Goal: Check status: Check status

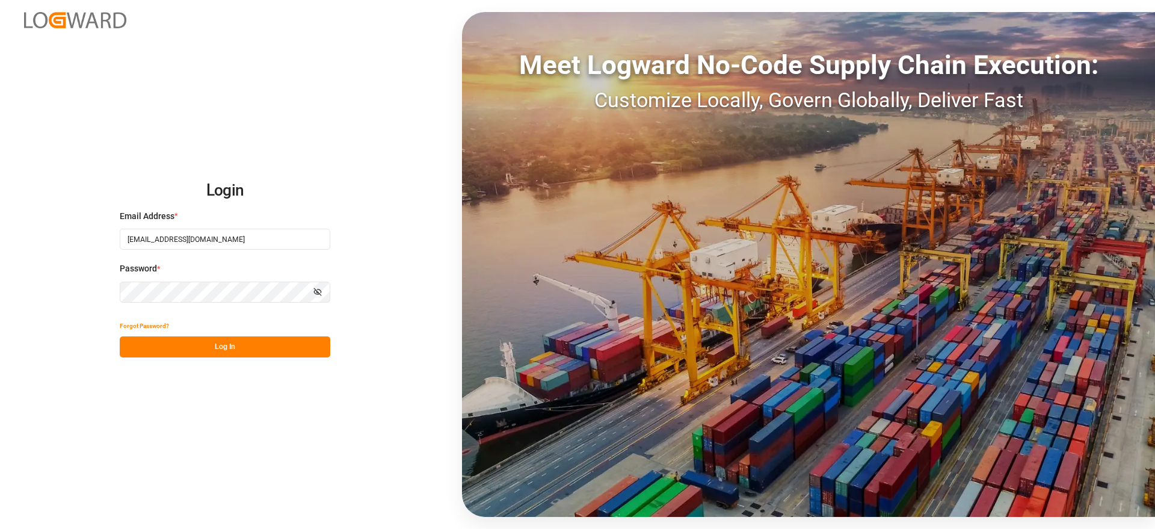
click at [224, 342] on button "Log In" at bounding box center [225, 346] width 211 height 21
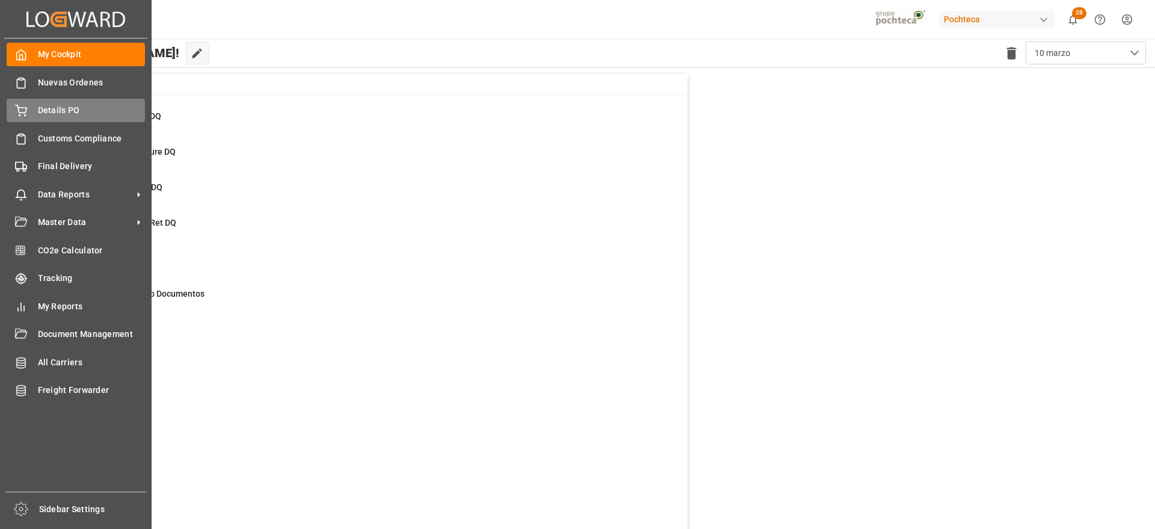
click at [46, 104] on span "Details PO" at bounding box center [92, 110] width 108 height 13
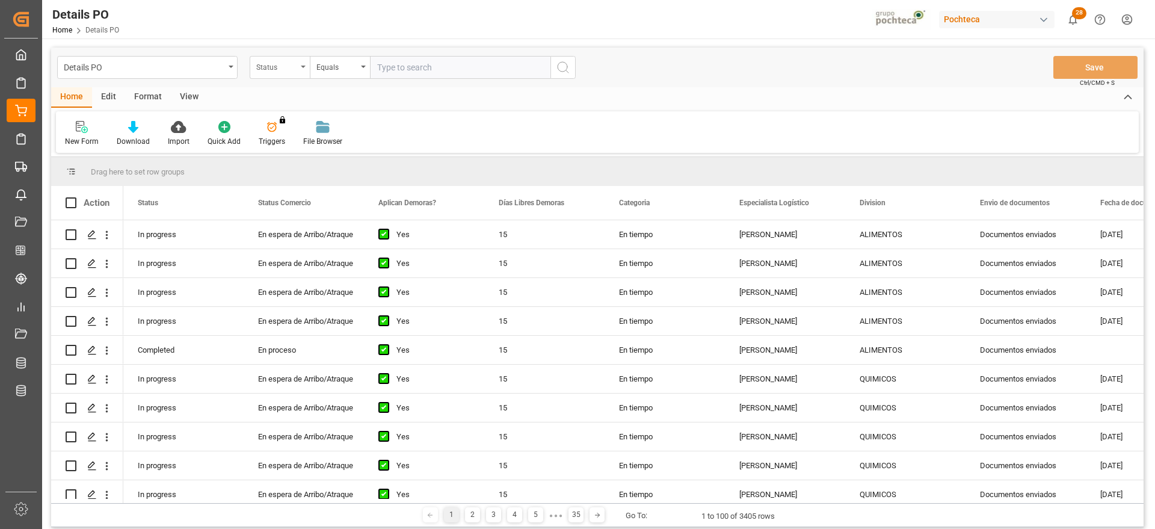
click at [269, 64] on div "Status" at bounding box center [276, 66] width 41 height 14
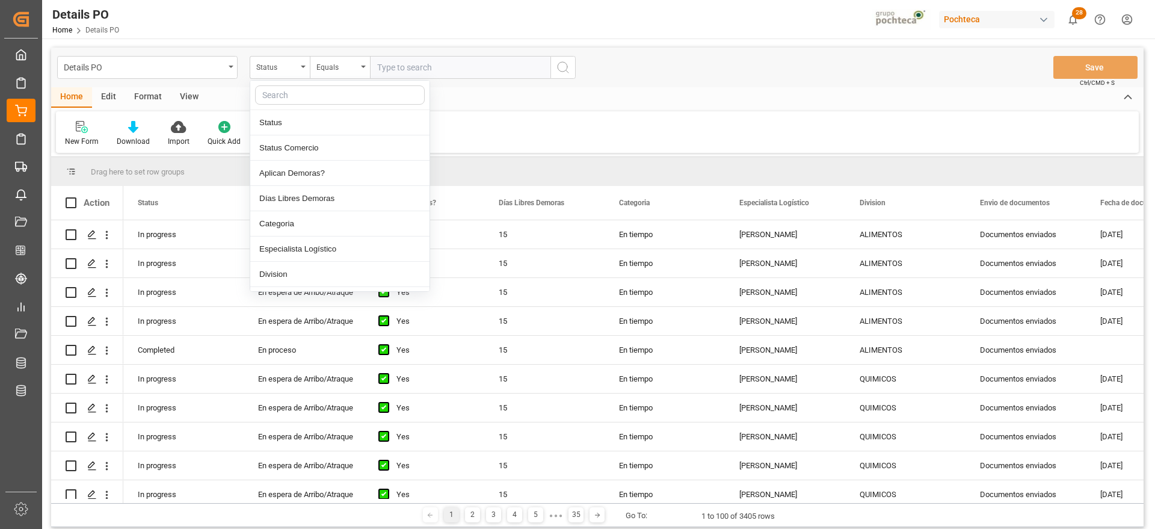
click at [293, 99] on input "text" at bounding box center [340, 94] width 170 height 19
type input "ref"
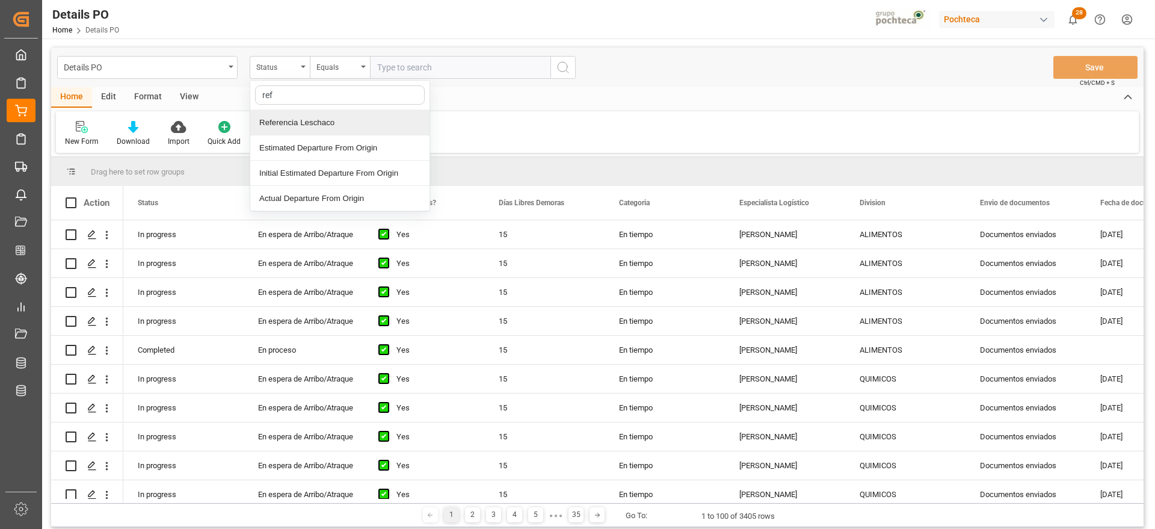
click at [329, 123] on div "Referencia Leschaco" at bounding box center [339, 122] width 179 height 25
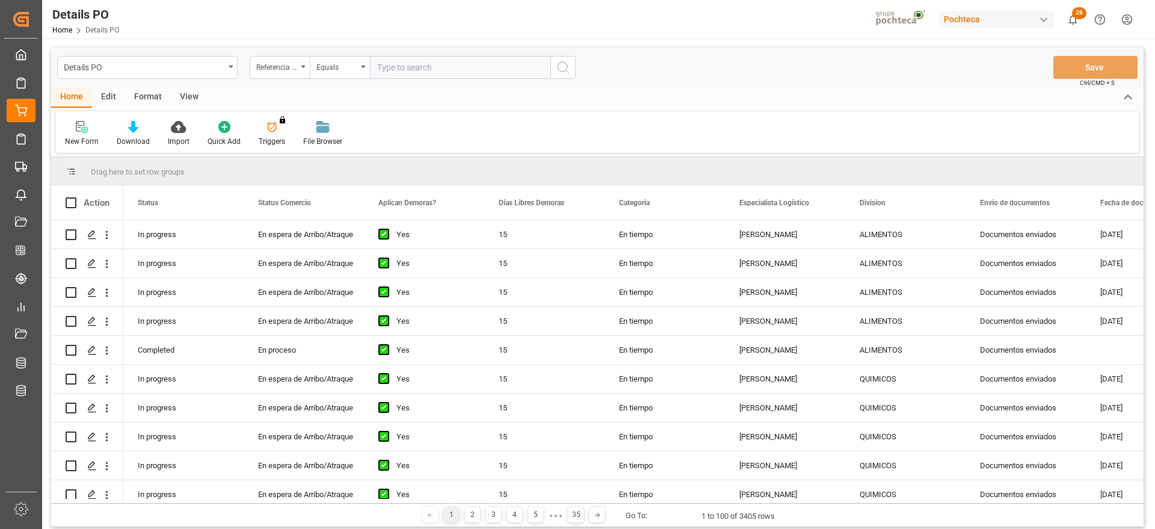
click at [405, 70] on input "text" at bounding box center [460, 67] width 180 height 23
paste input "250906900155"
type input "250906900155"
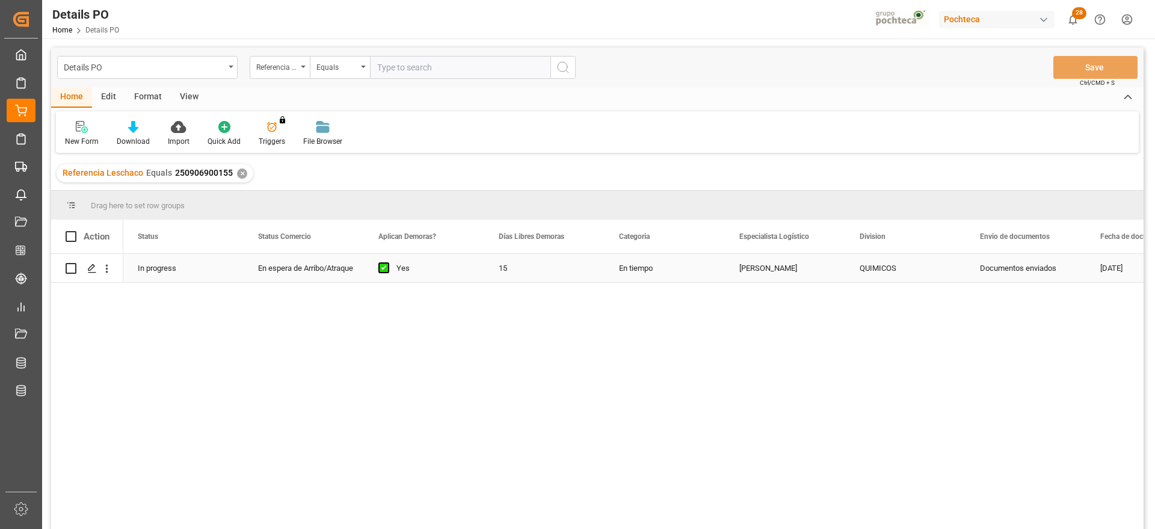
click at [337, 270] on div "En espera de Arribo/Atraque" at bounding box center [303, 268] width 91 height 28
click at [88, 267] on icon "Press SPACE to select this row." at bounding box center [92, 268] width 10 height 10
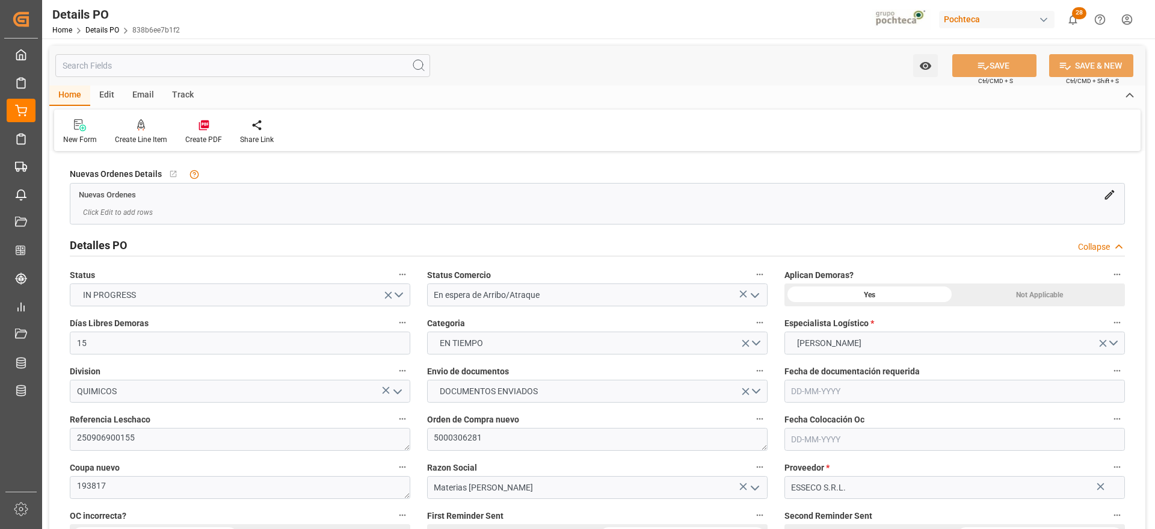
type input "15"
type input "[DATE]"
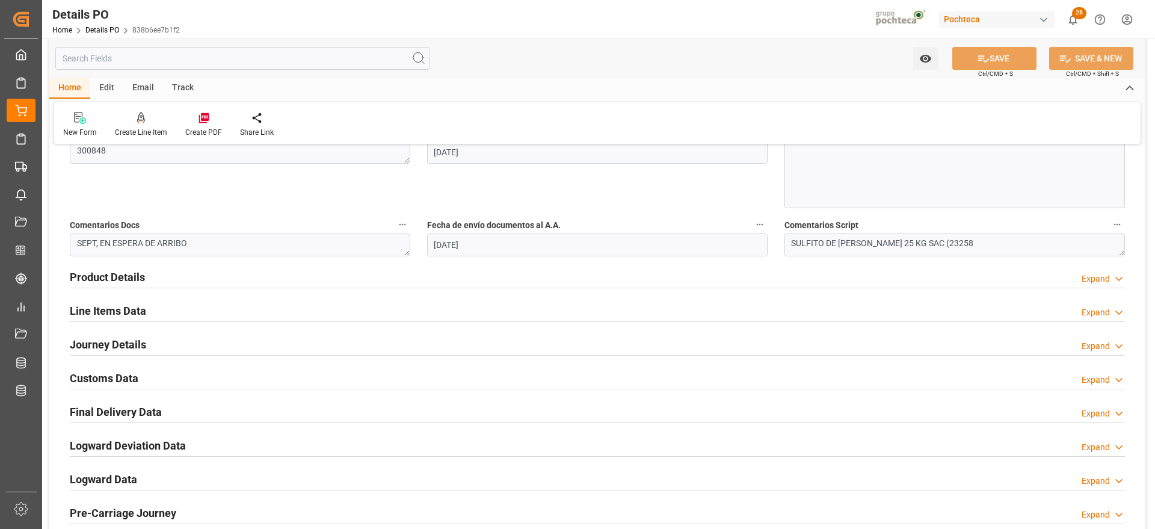
scroll to position [753, 0]
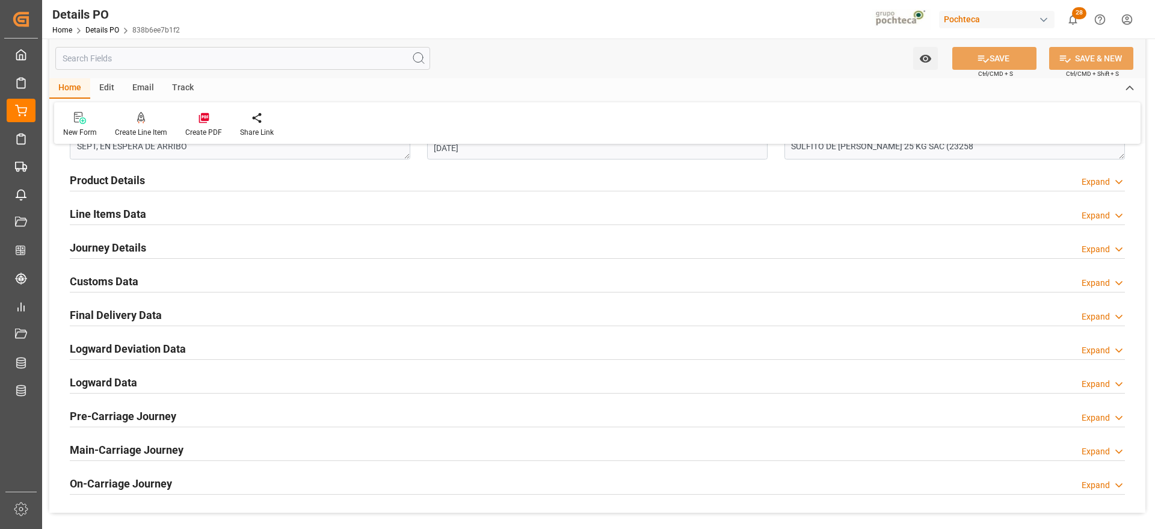
click at [100, 277] on h2 "Customs Data" at bounding box center [104, 281] width 69 height 16
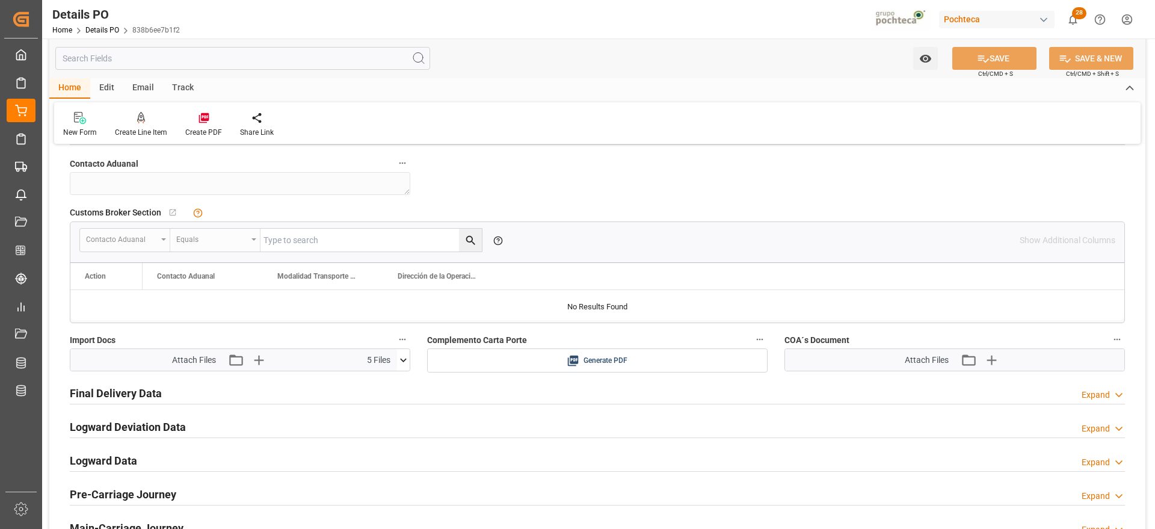
scroll to position [903, 0]
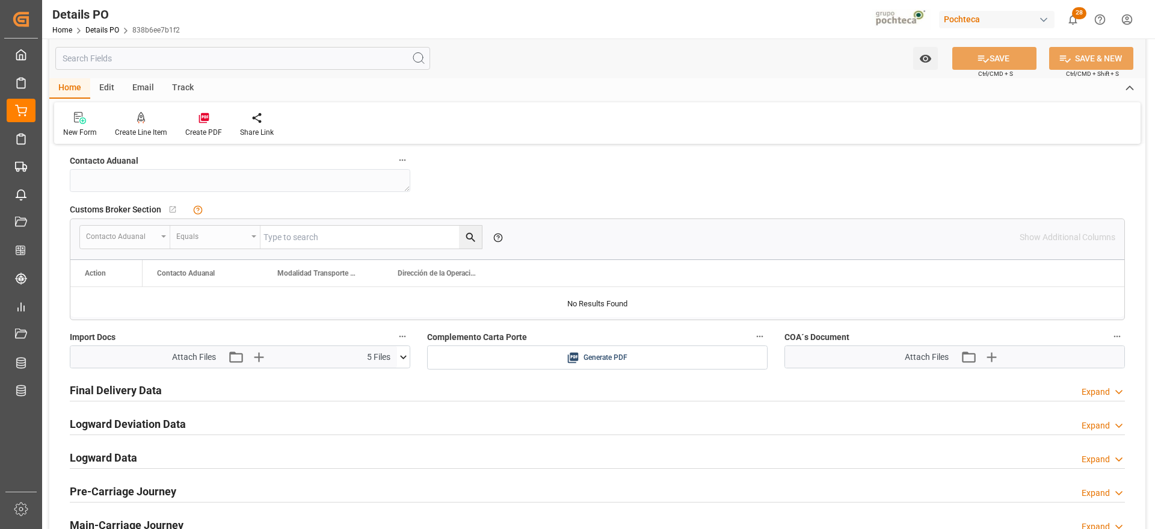
click at [399, 355] on icon at bounding box center [403, 357] width 13 height 13
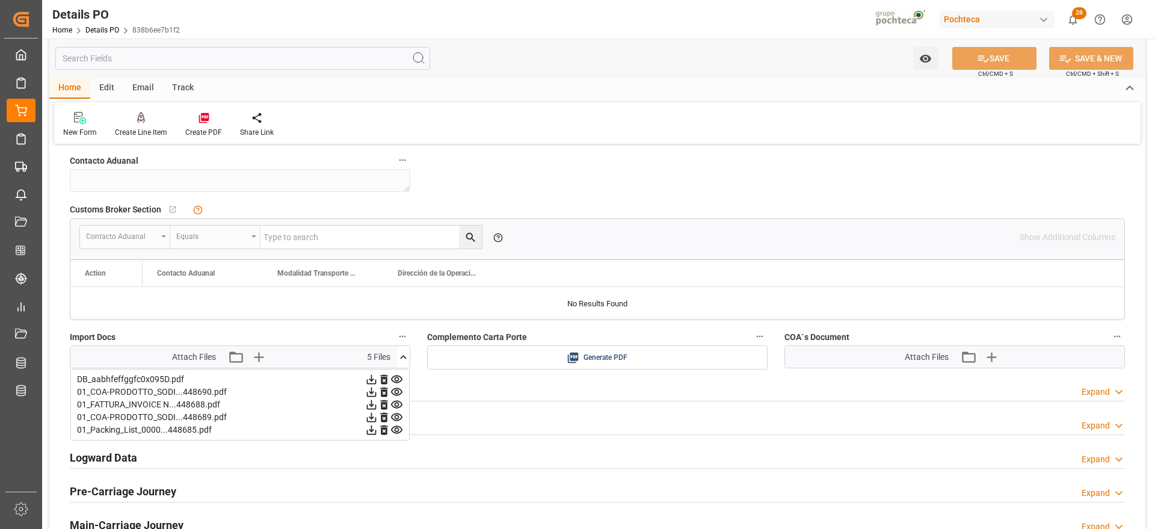
click at [378, 380] on icon at bounding box center [371, 379] width 13 height 13
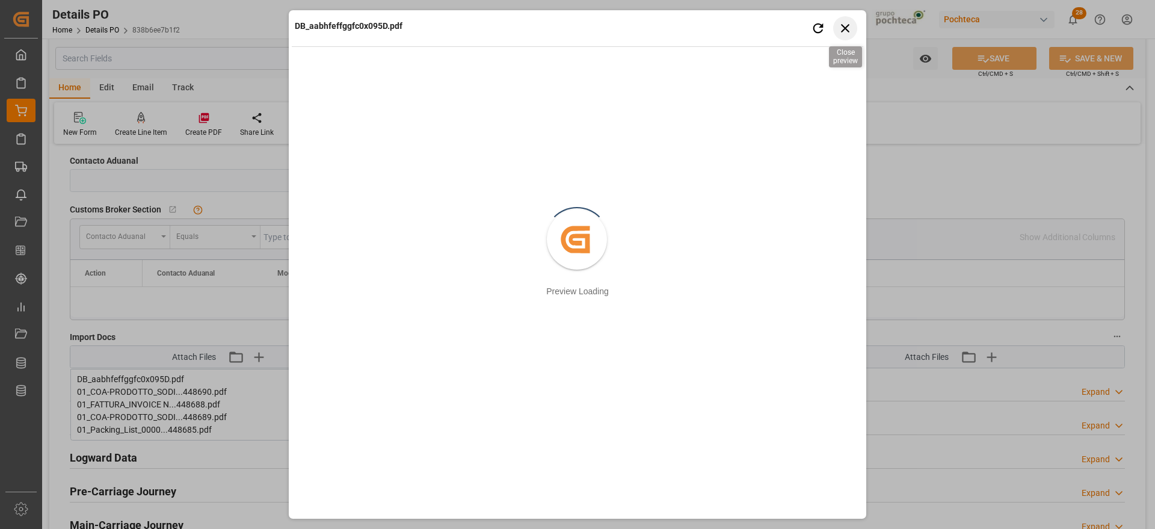
click at [847, 28] on icon "button" at bounding box center [845, 27] width 15 height 15
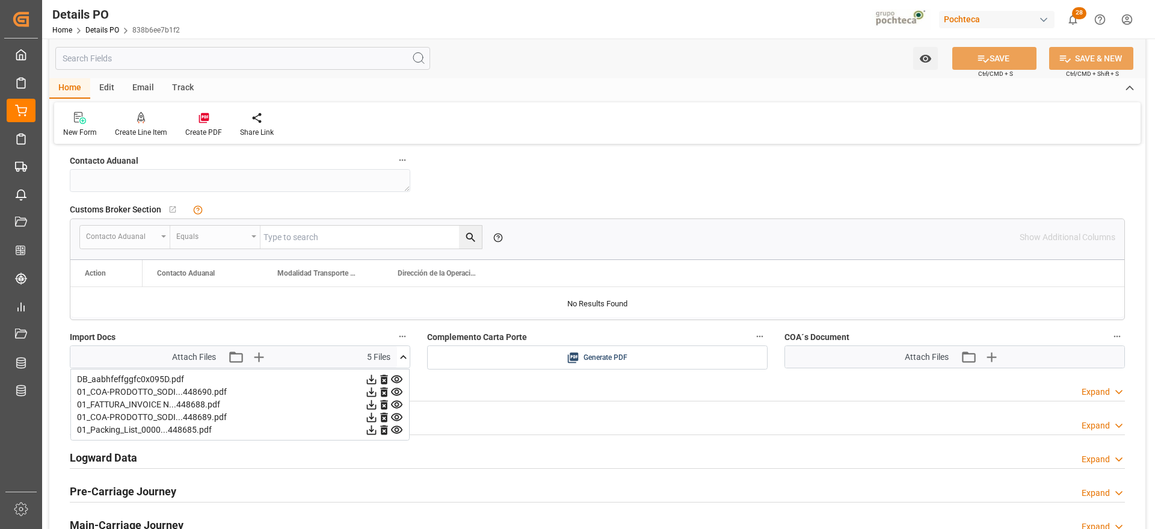
click at [377, 404] on icon at bounding box center [372, 405] width 10 height 10
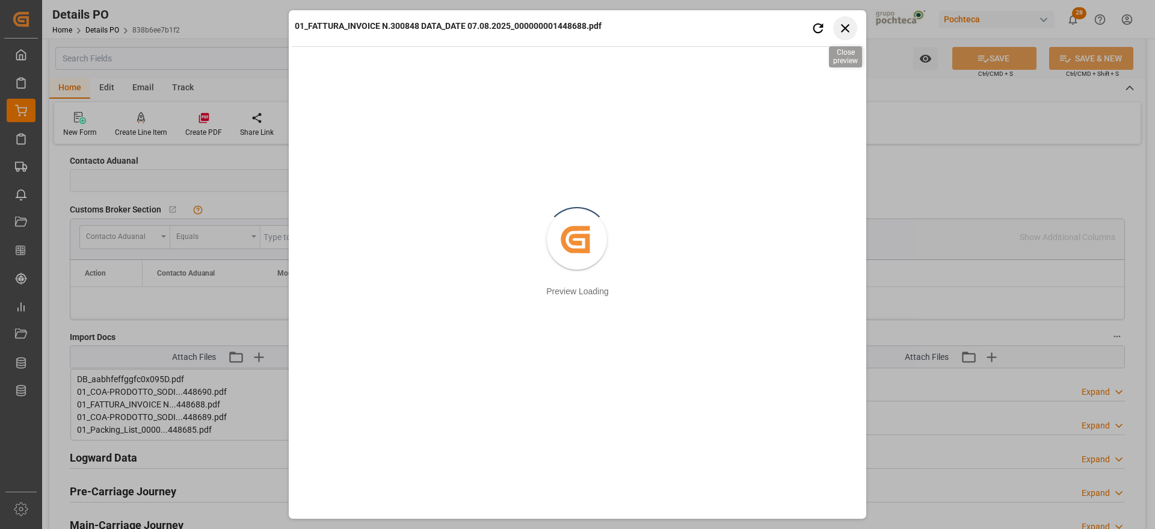
click at [851, 28] on icon "button" at bounding box center [845, 27] width 15 height 15
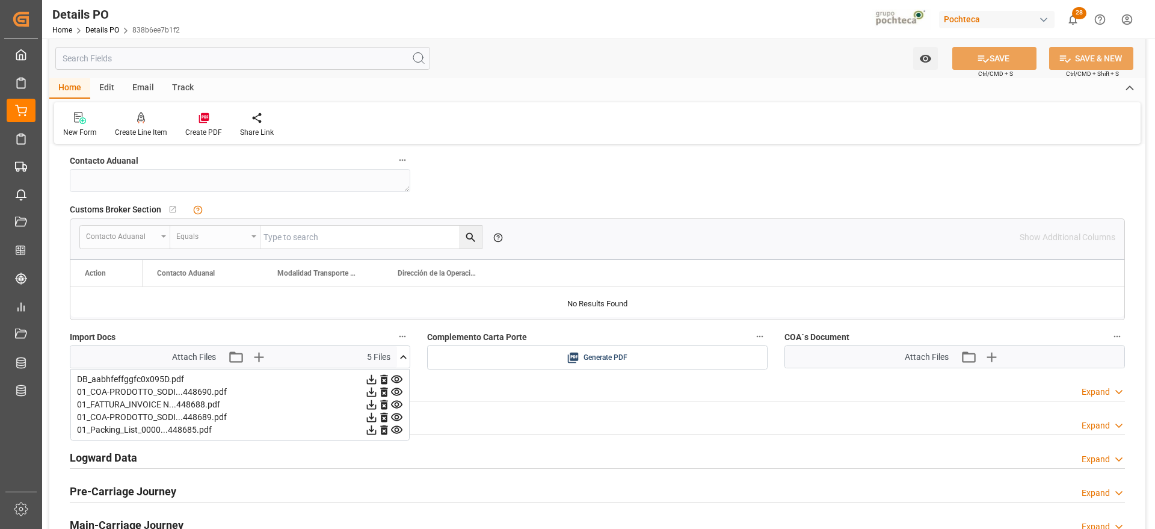
click at [378, 405] on icon at bounding box center [371, 404] width 13 height 13
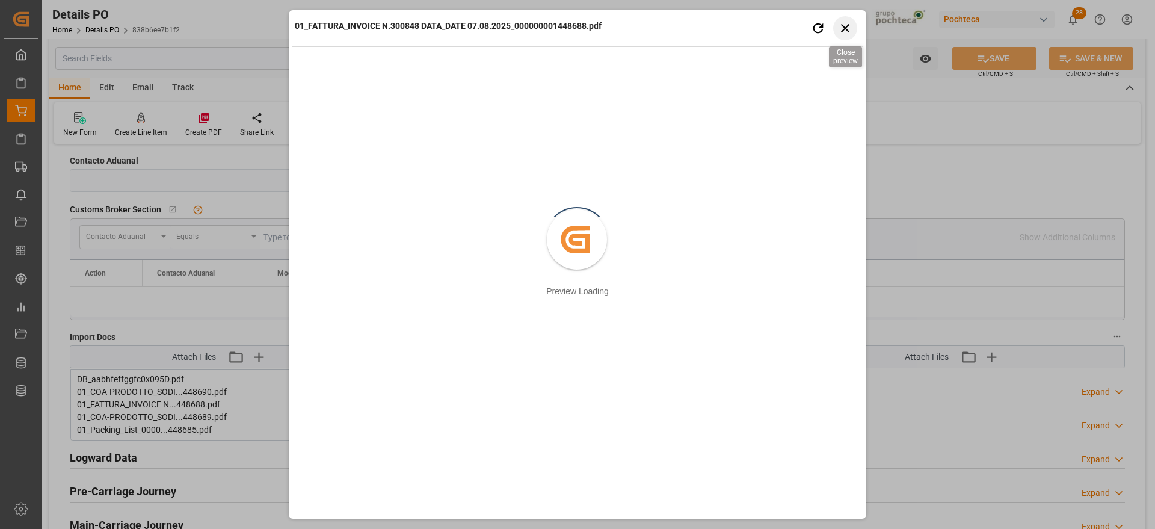
click at [843, 30] on icon "button" at bounding box center [845, 28] width 8 height 8
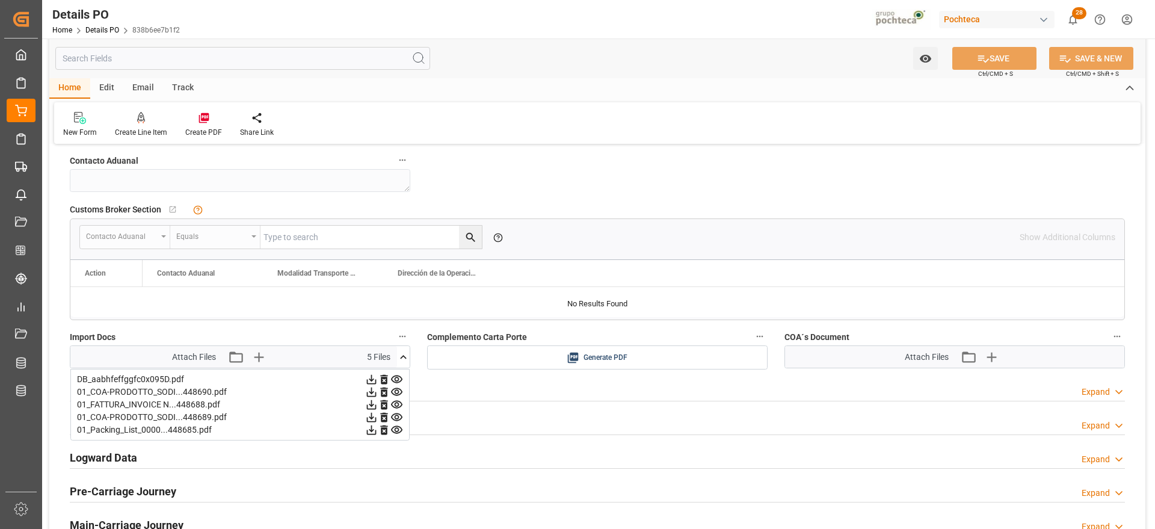
click at [378, 379] on icon at bounding box center [371, 379] width 13 height 13
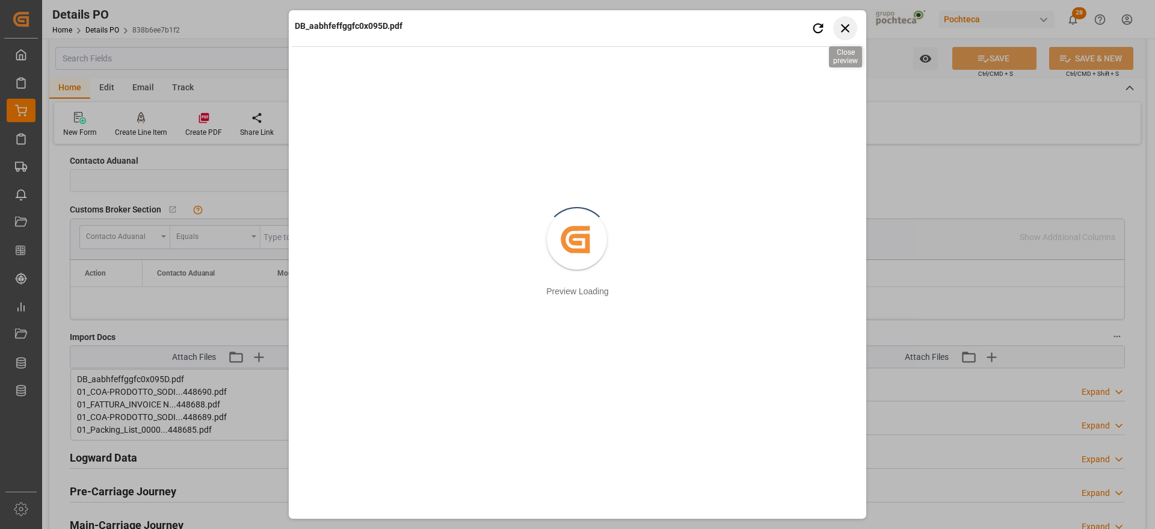
click at [845, 21] on icon "button" at bounding box center [845, 27] width 15 height 15
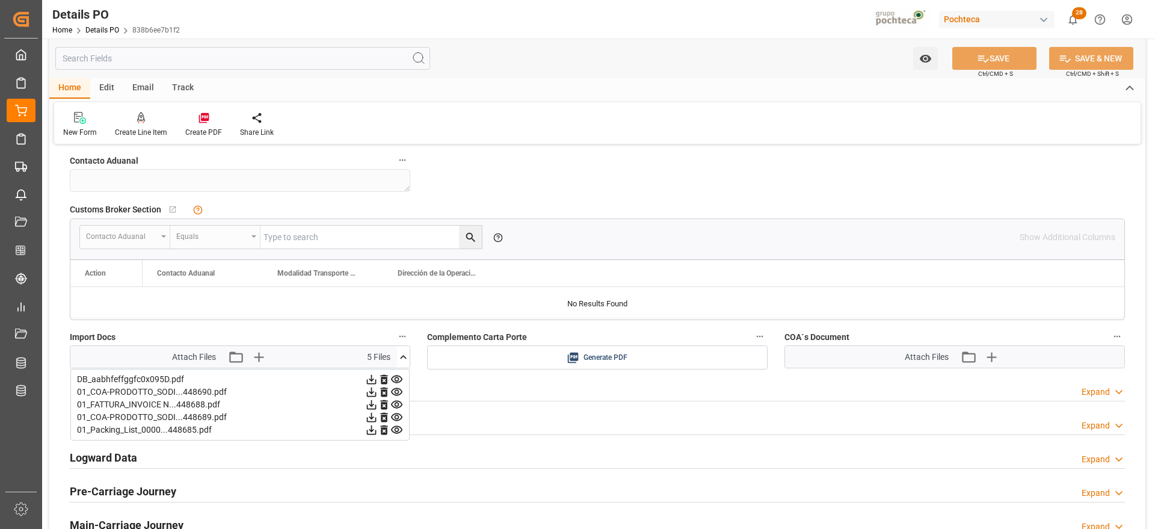
click at [377, 405] on icon at bounding box center [372, 405] width 10 height 10
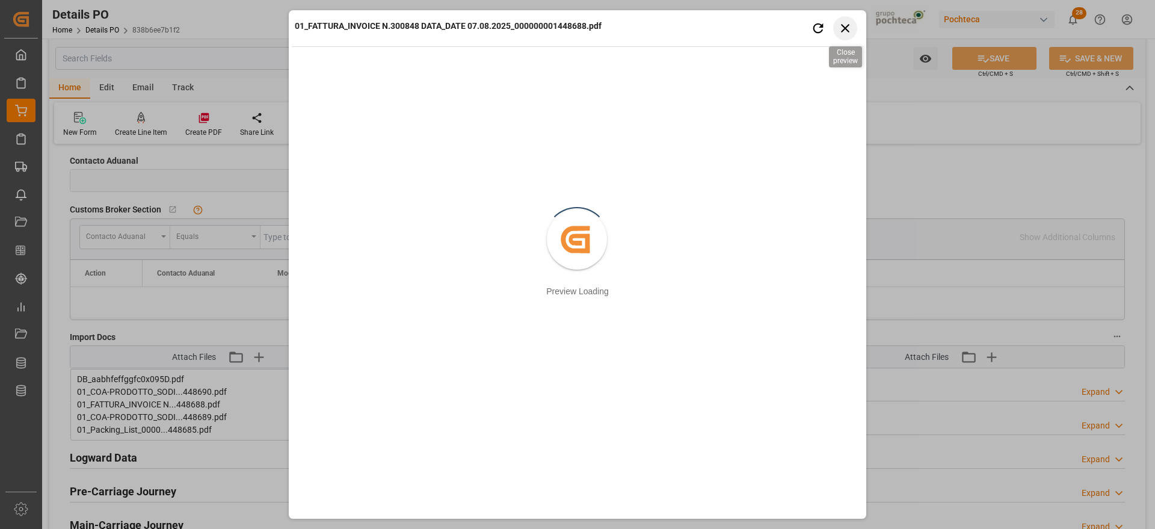
click at [839, 22] on icon "button" at bounding box center [845, 27] width 15 height 15
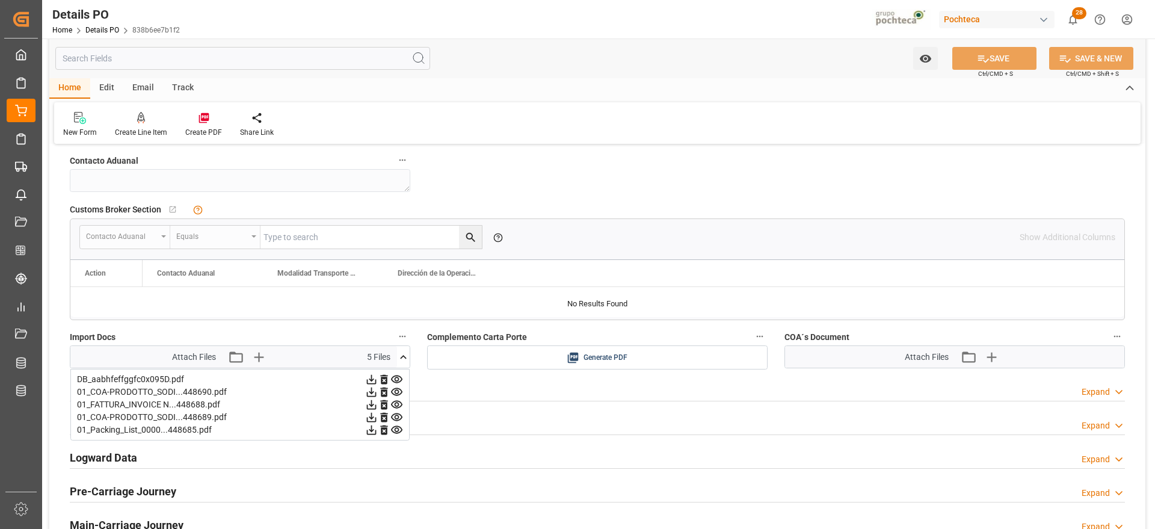
click at [400, 356] on icon at bounding box center [403, 357] width 13 height 13
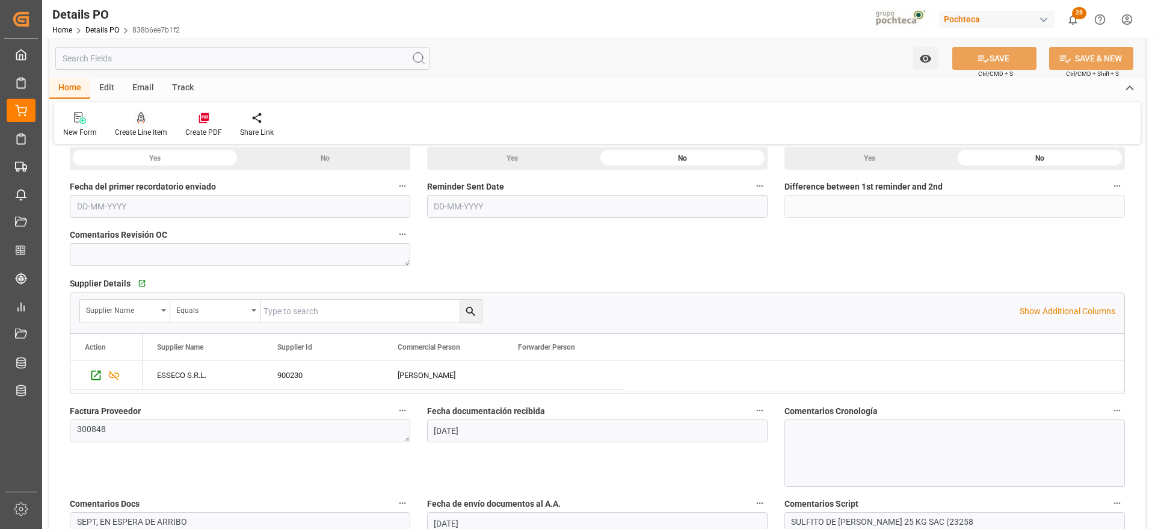
scroll to position [377, 0]
click at [203, 124] on div "Create PDF" at bounding box center [203, 124] width 55 height 26
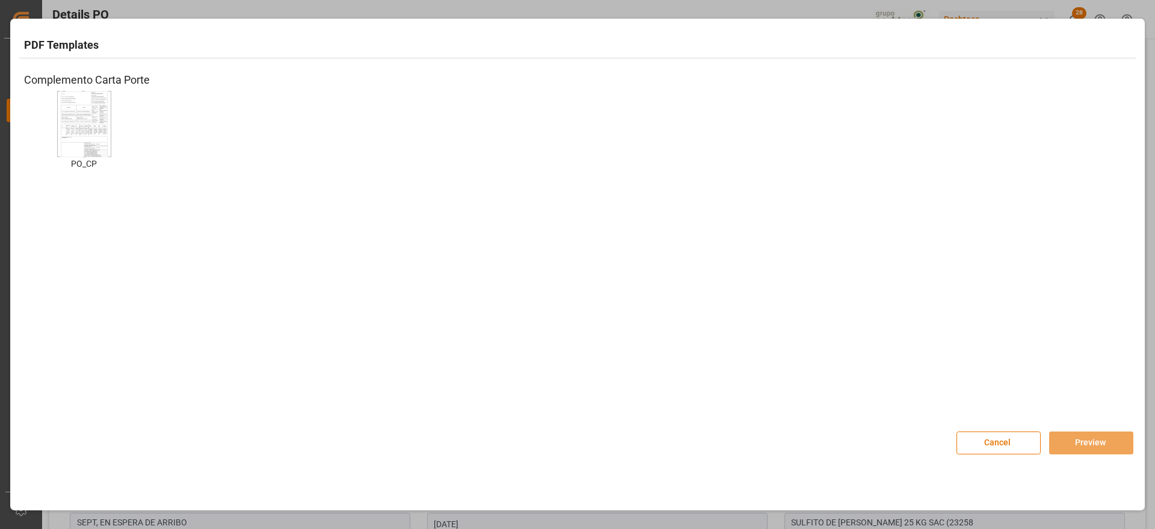
click at [91, 129] on img at bounding box center [84, 124] width 48 height 68
click at [1079, 446] on button "Preview" at bounding box center [1091, 442] width 84 height 23
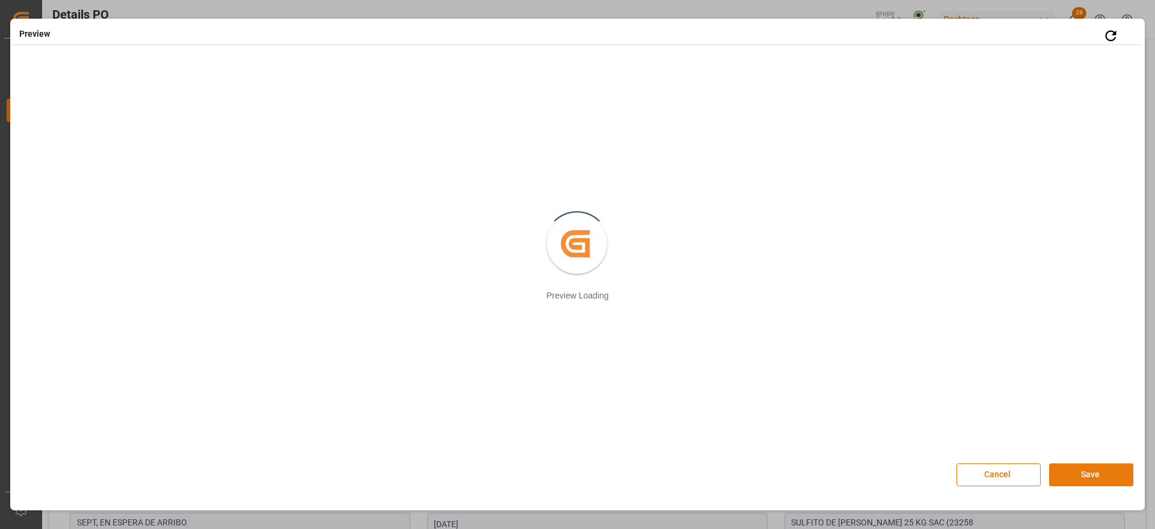
click at [1095, 468] on button "Save" at bounding box center [1091, 474] width 84 height 23
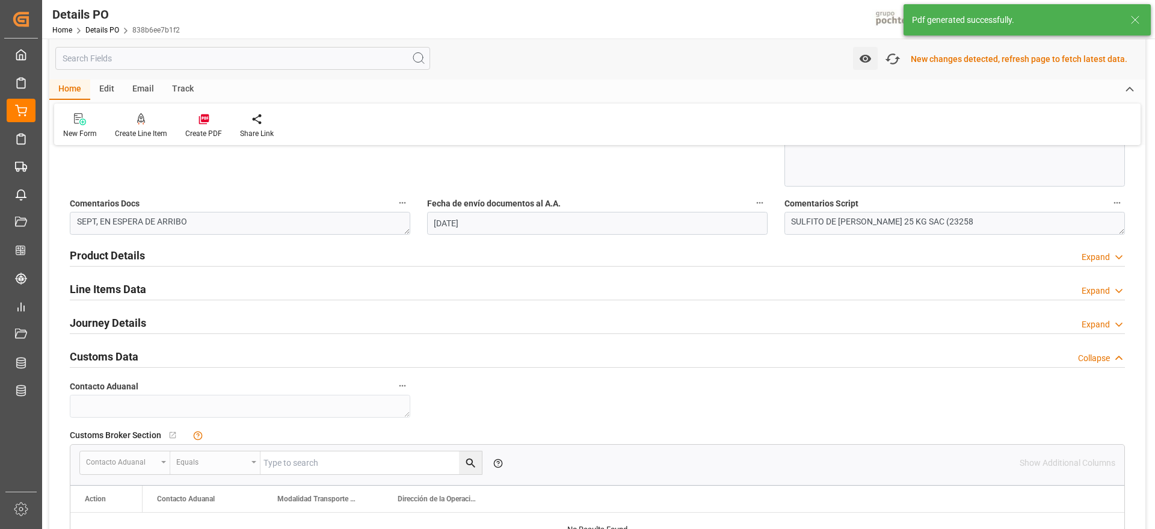
scroll to position [1055, 0]
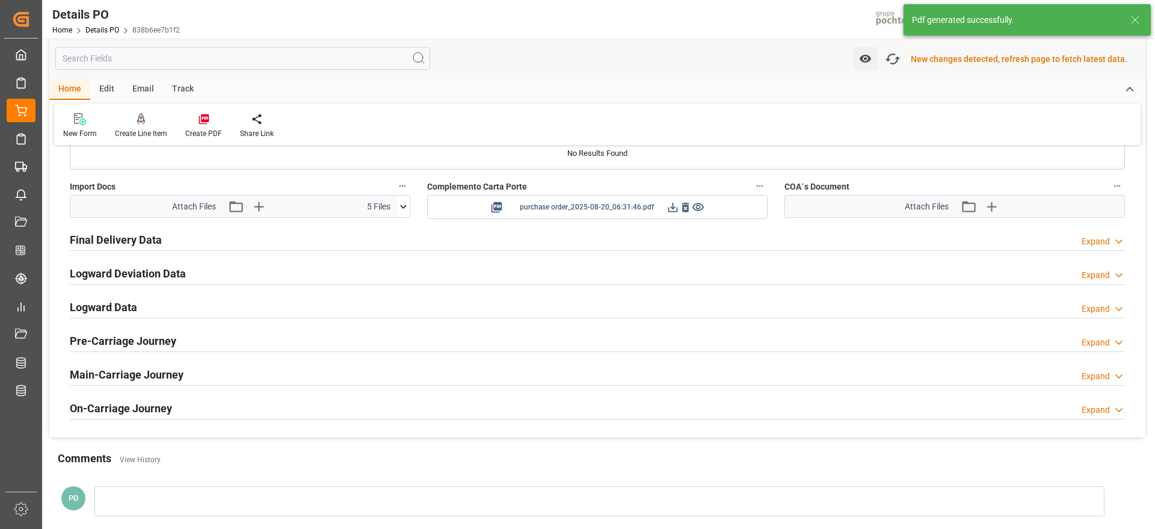
click at [671, 208] on icon at bounding box center [673, 207] width 13 height 13
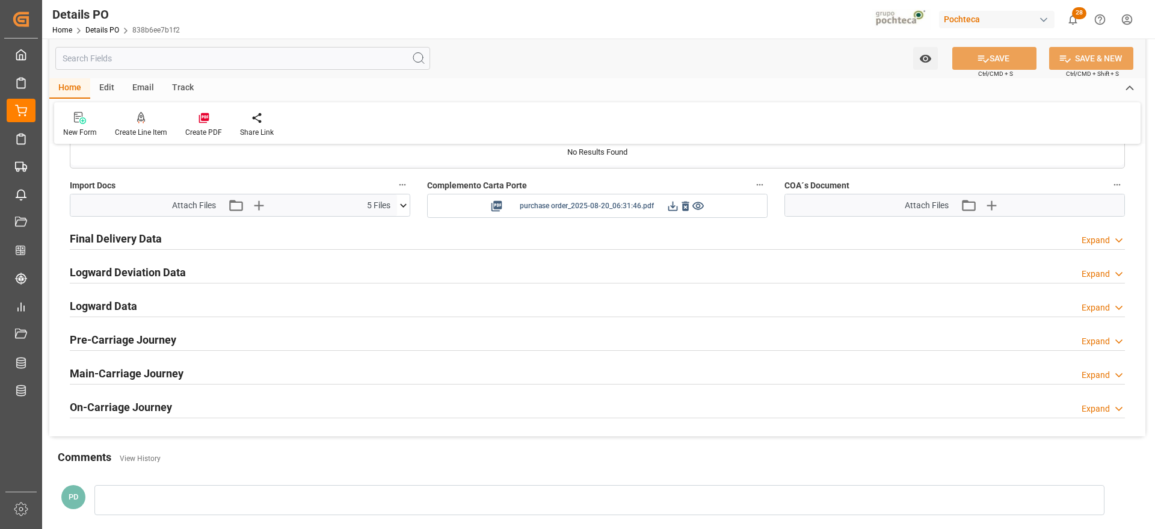
scroll to position [1053, 0]
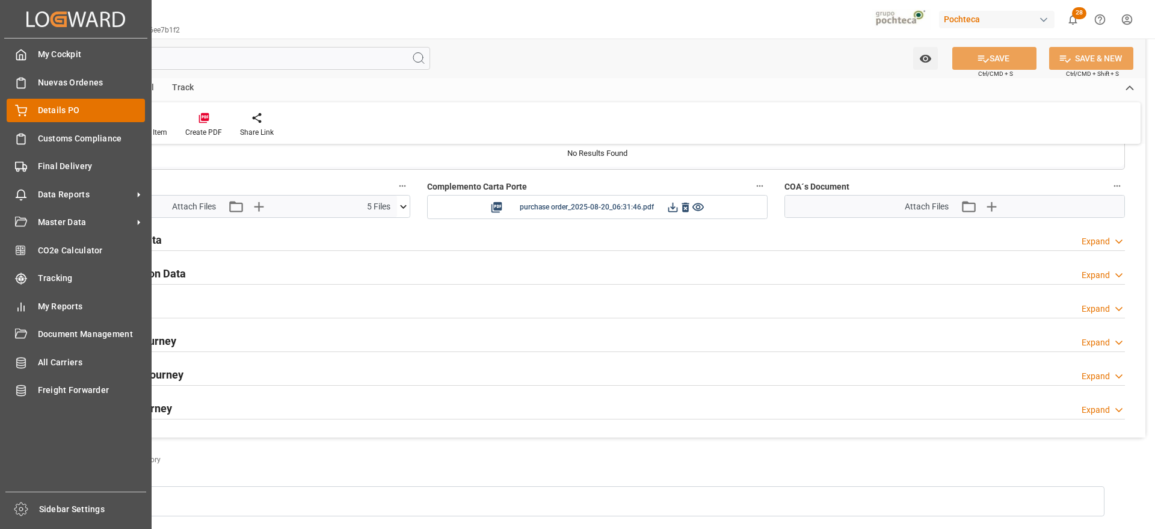
click at [42, 114] on span "Details PO" at bounding box center [92, 110] width 108 height 13
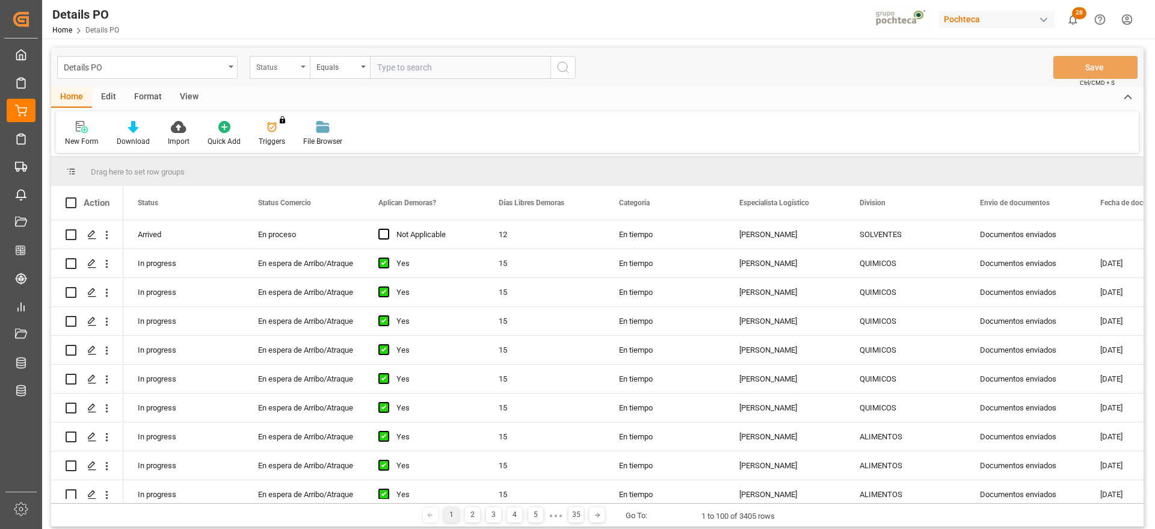
click at [280, 67] on div "Status" at bounding box center [276, 66] width 41 height 14
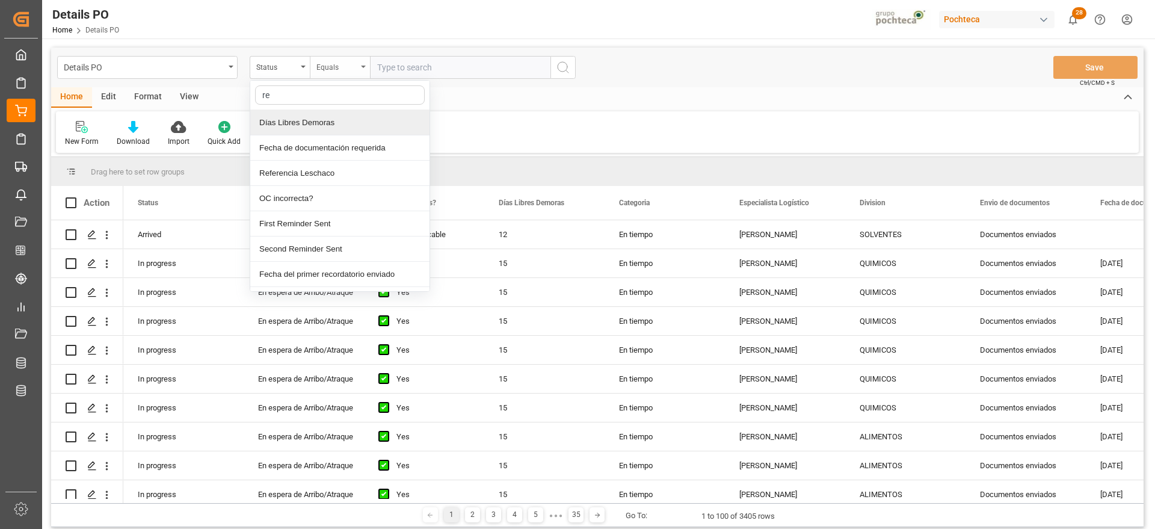
type input "r"
type input "ord"
click at [363, 121] on div "Orden de Compra nuevo" at bounding box center [339, 122] width 179 height 25
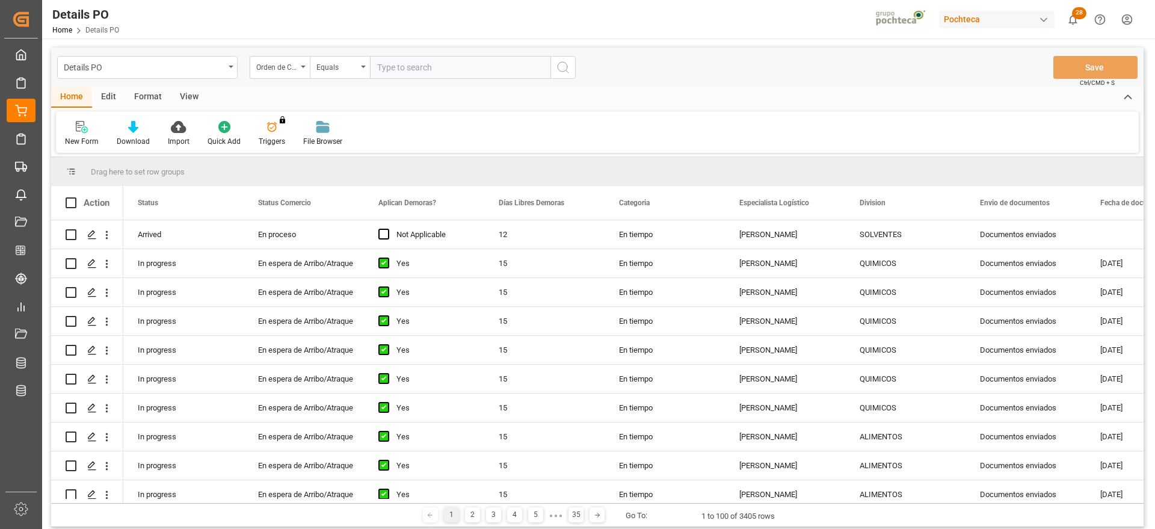
click at [425, 64] on input "text" at bounding box center [460, 67] width 180 height 23
paste input "5000306277"
type input "5000306277"
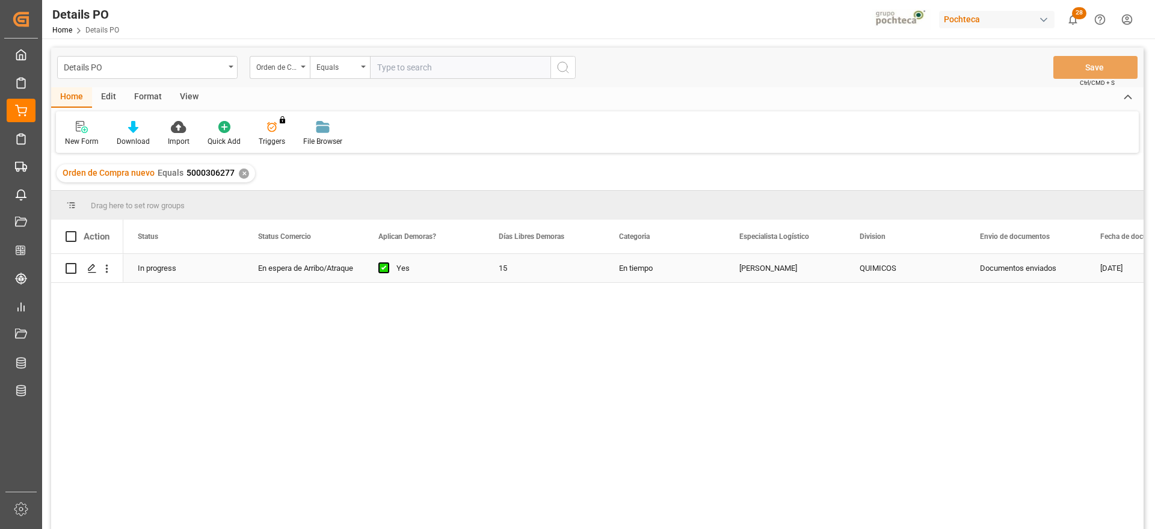
click at [741, 248] on div "Especialista Logístico" at bounding box center [779, 237] width 81 height 34
click at [809, 264] on div "[PERSON_NAME]" at bounding box center [785, 268] width 120 height 28
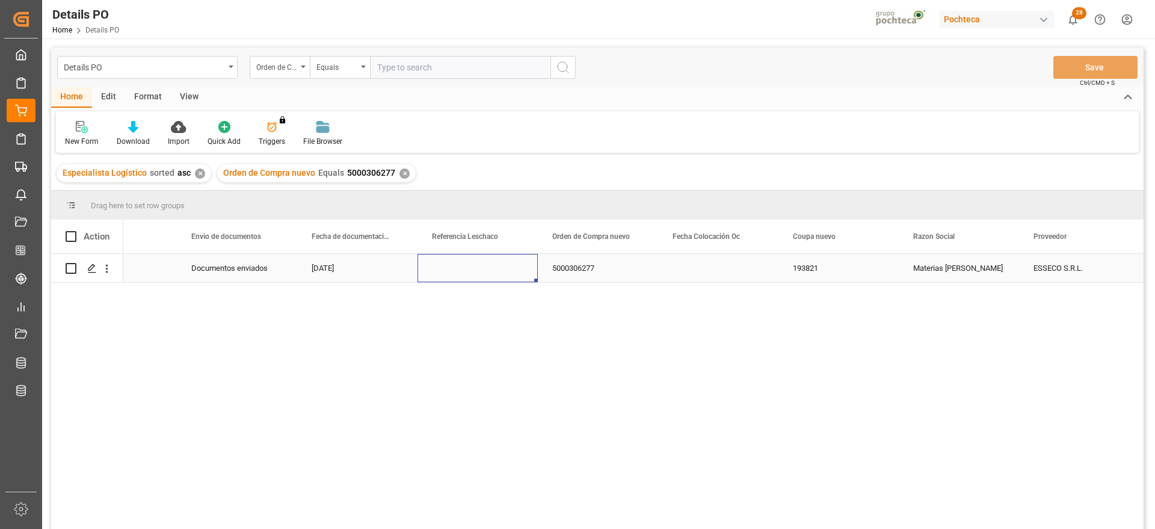
click at [467, 267] on div "Press SPACE to select this row." at bounding box center [477, 268] width 120 height 28
click at [467, 267] on input "Press SPACE to select this row." at bounding box center [477, 274] width 101 height 23
paste input "250906900190"
type input "250906900190"
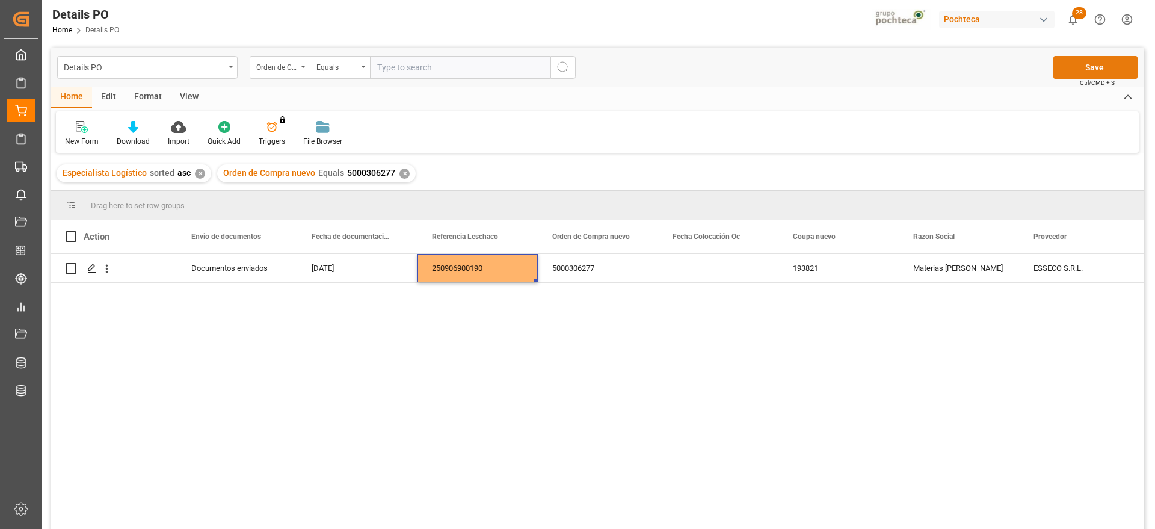
click at [1094, 63] on button "Save" at bounding box center [1095, 67] width 84 height 23
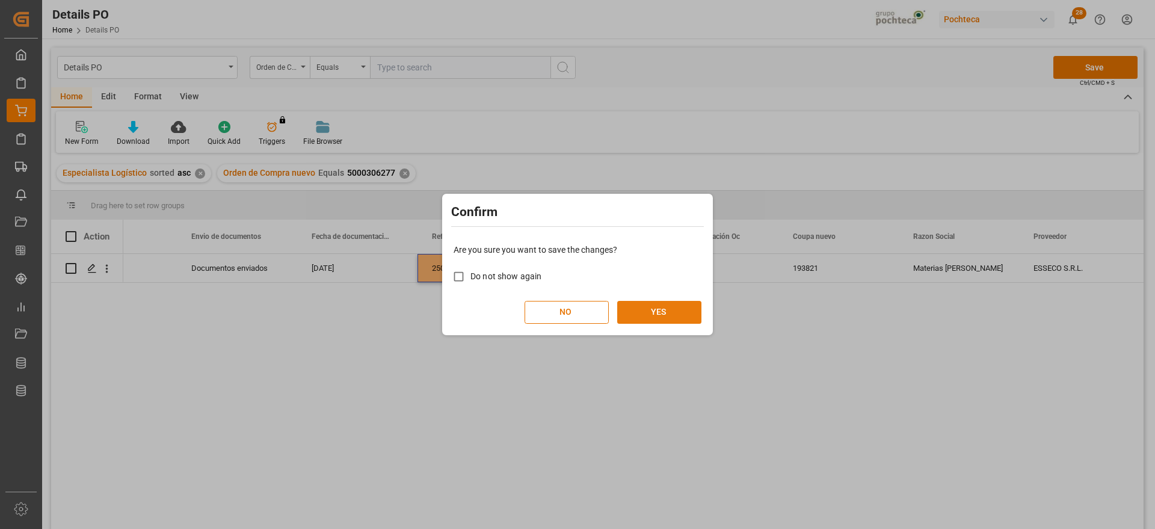
click at [652, 313] on button "YES" at bounding box center [659, 312] width 84 height 23
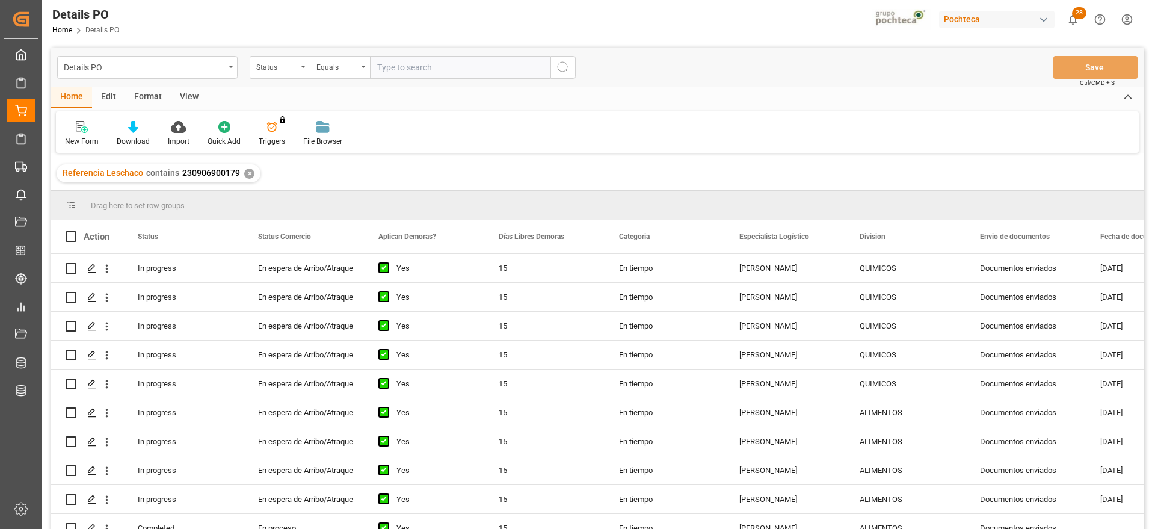
click at [247, 174] on div "✕" at bounding box center [249, 173] width 10 height 10
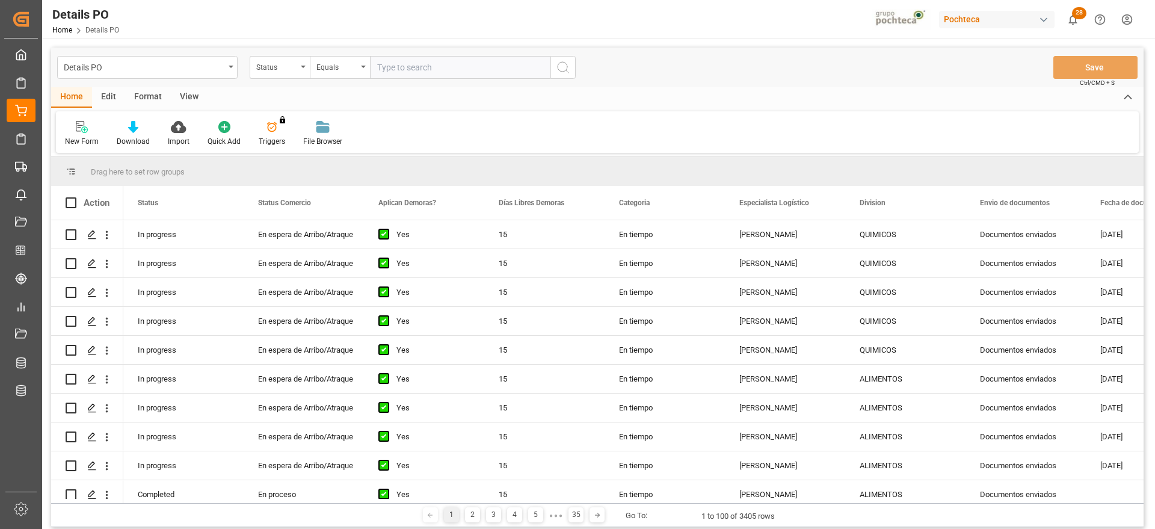
click at [286, 70] on div "Status" at bounding box center [276, 66] width 41 height 14
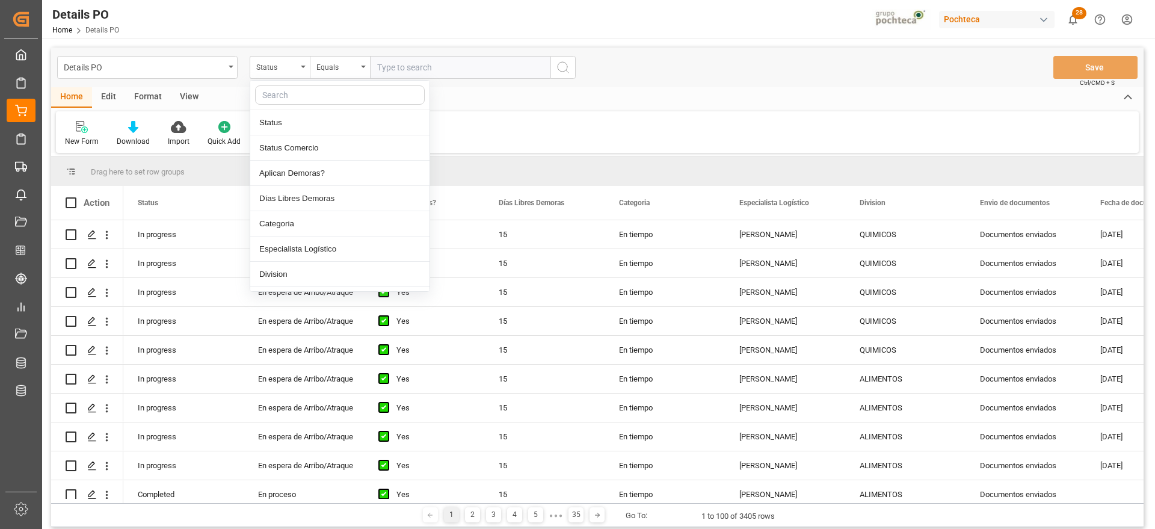
click at [283, 91] on input "text" at bounding box center [340, 94] width 170 height 19
type input "ref"
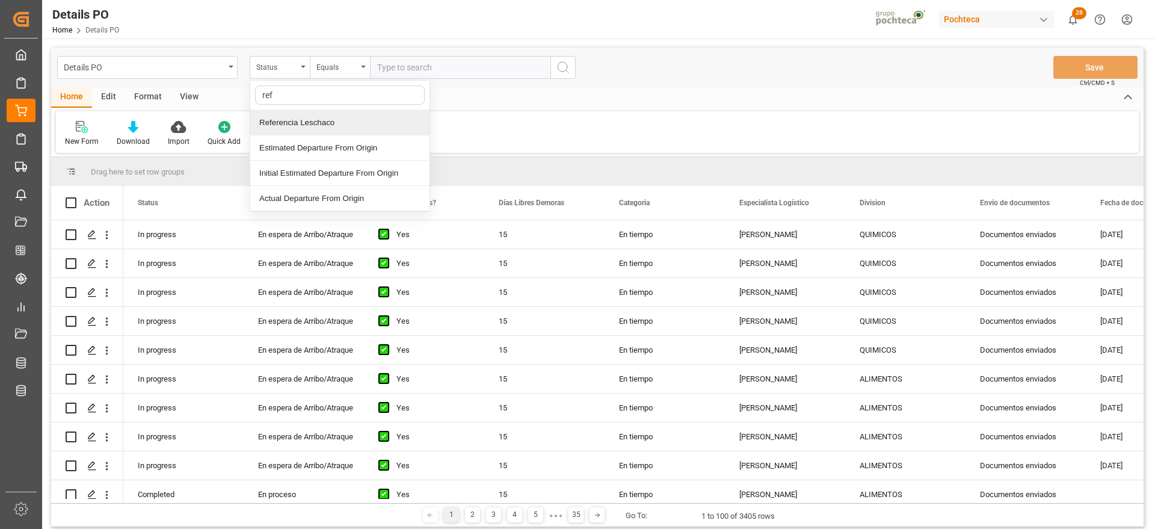
click at [324, 125] on div "Referencia Leschaco" at bounding box center [339, 122] width 179 height 25
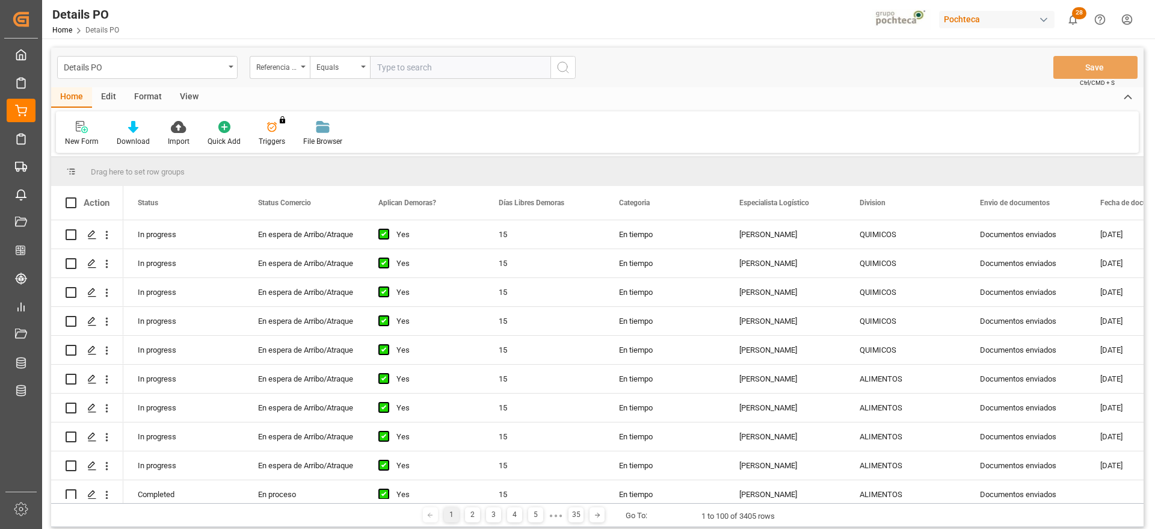
click at [401, 74] on input "text" at bounding box center [460, 67] width 180 height 23
paste input "5000306276"
type input "5000306276"
click at [283, 67] on div "Referencia Leschaco" at bounding box center [276, 66] width 41 height 14
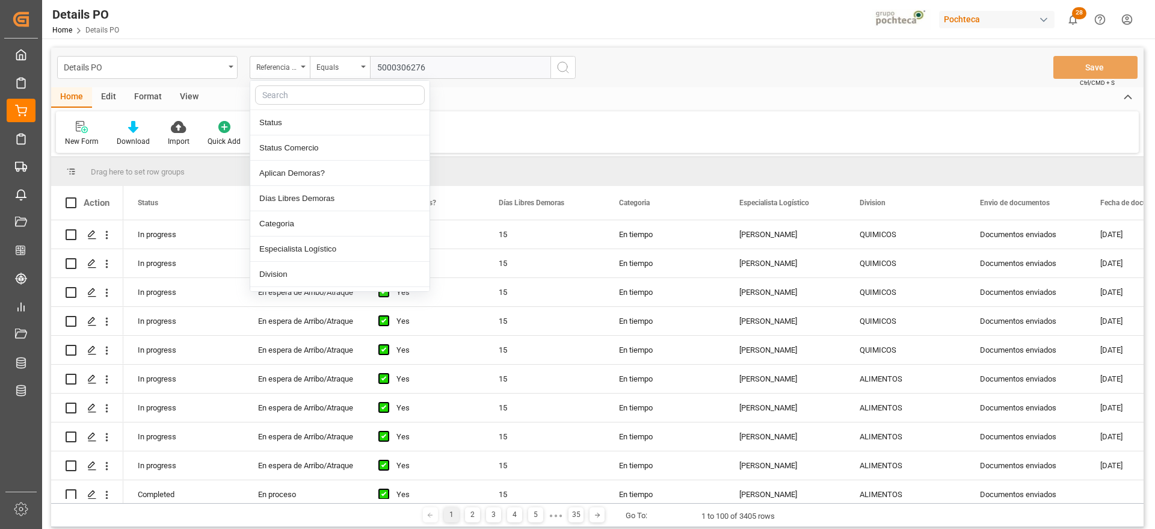
click at [292, 93] on input "text" at bounding box center [340, 94] width 170 height 19
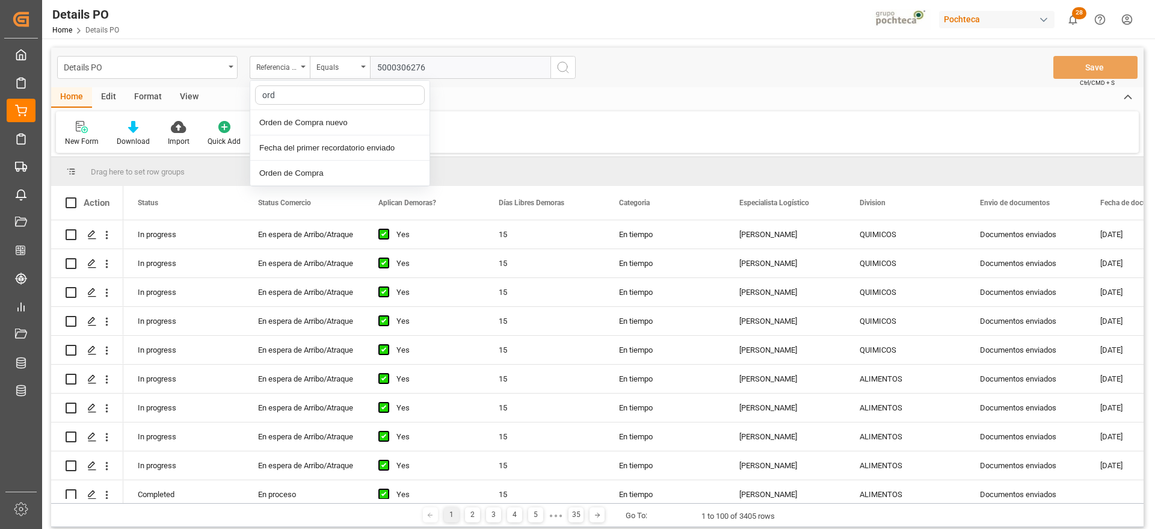
type input "orde"
click at [322, 116] on div "Orden de Compra nuevo" at bounding box center [339, 122] width 179 height 25
click at [428, 65] on input "text" at bounding box center [460, 67] width 180 height 23
paste input "5000306276"
type input "5000306276"
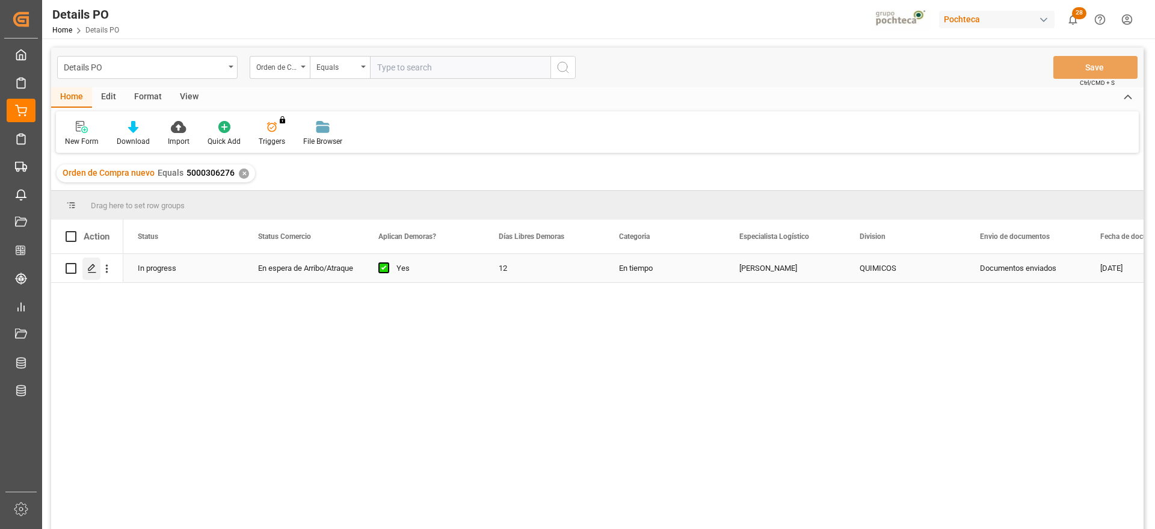
click at [92, 267] on icon "Press SPACE to select this row." at bounding box center [92, 268] width 10 height 10
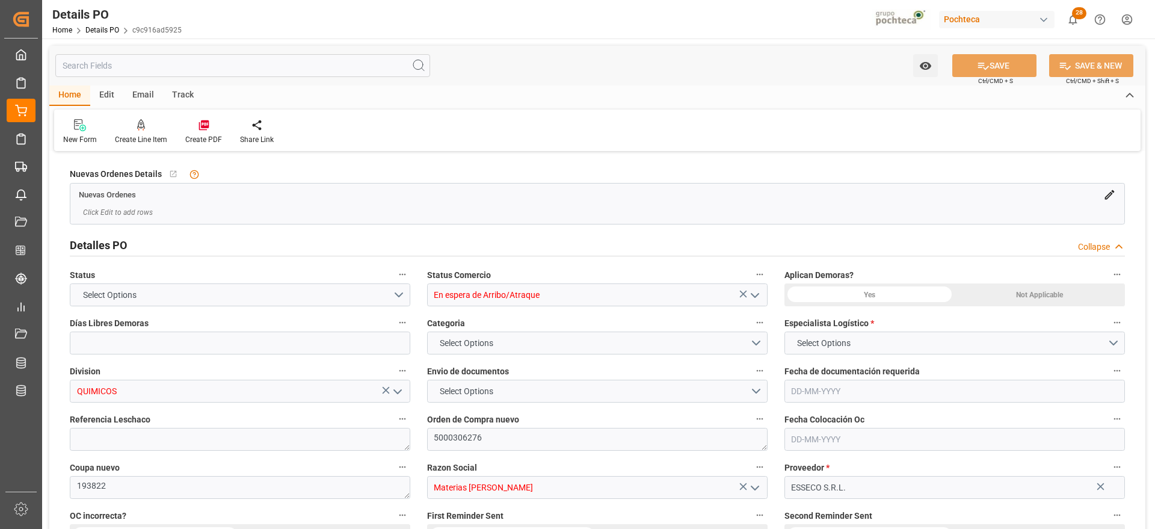
type input "12"
type input "[DATE]"
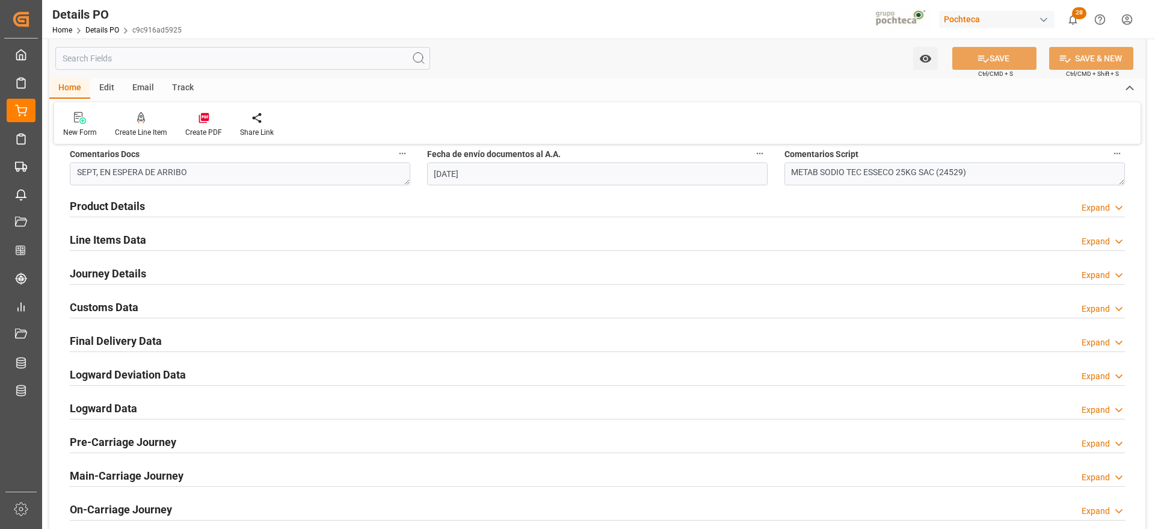
scroll to position [752, 0]
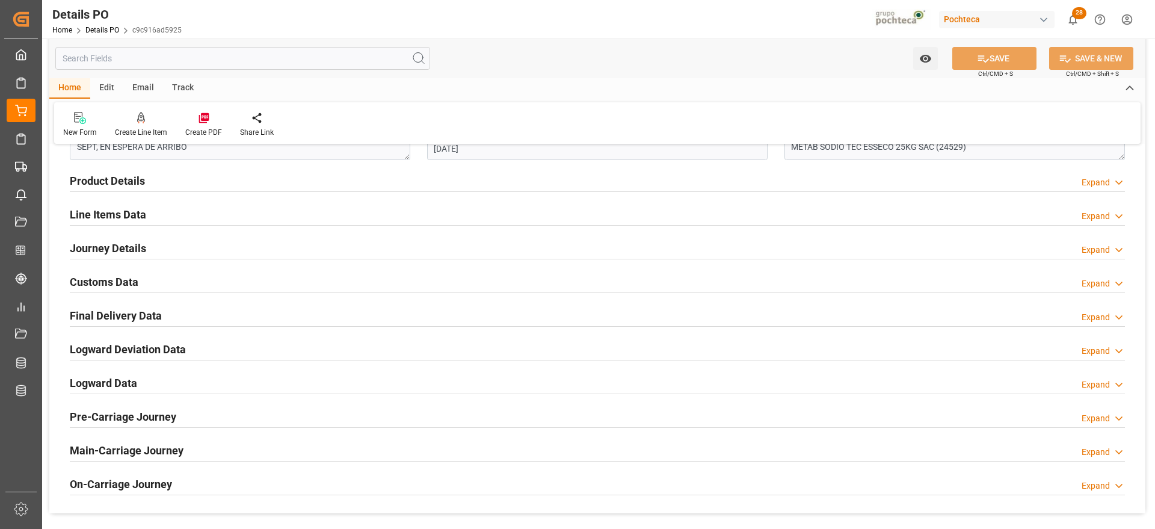
click at [98, 284] on h2 "Customs Data" at bounding box center [104, 282] width 69 height 16
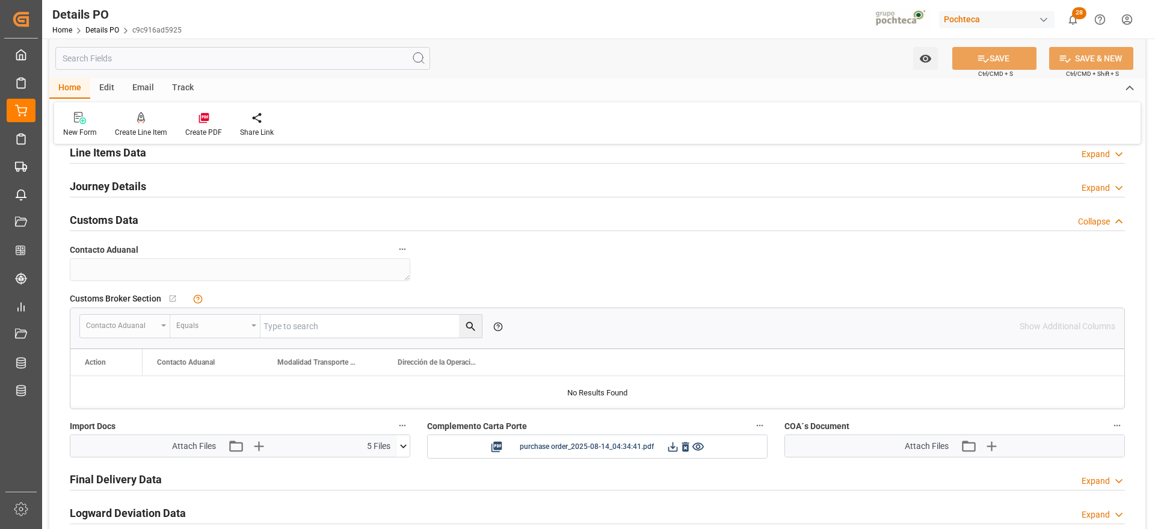
scroll to position [902, 0]
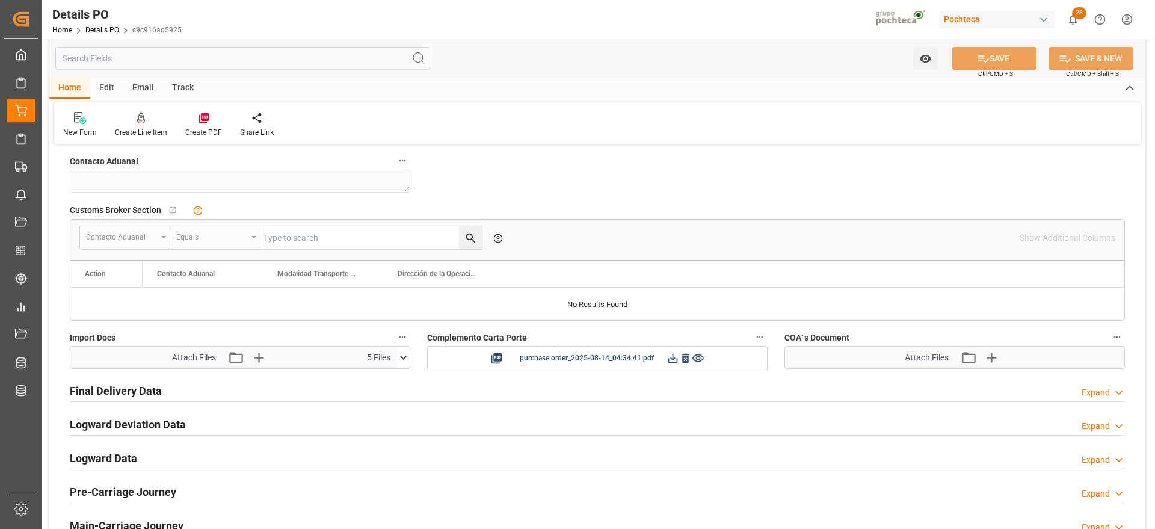
click at [404, 357] on icon at bounding box center [403, 357] width 13 height 13
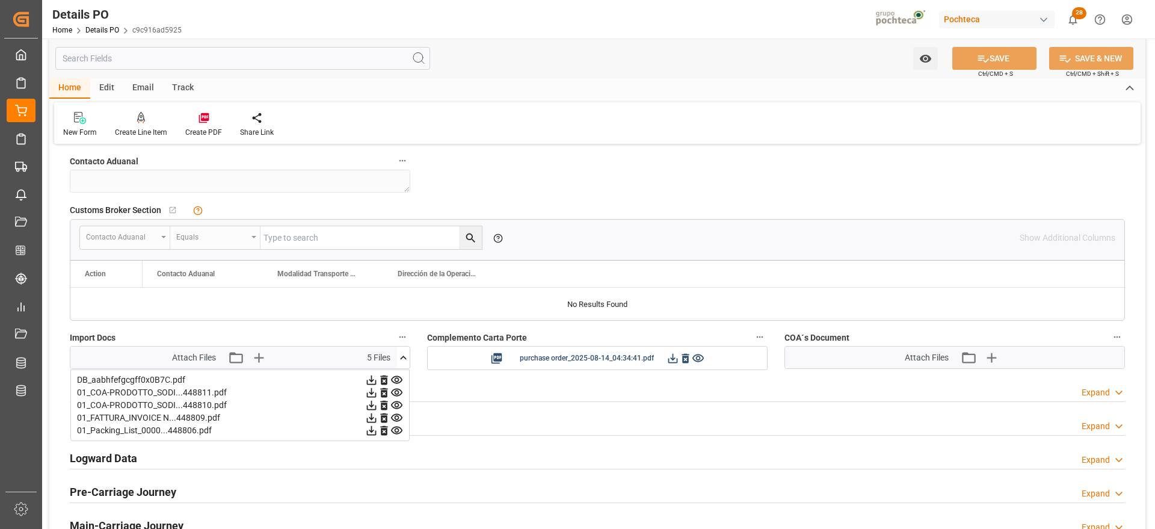
click at [377, 378] on icon at bounding box center [372, 380] width 10 height 10
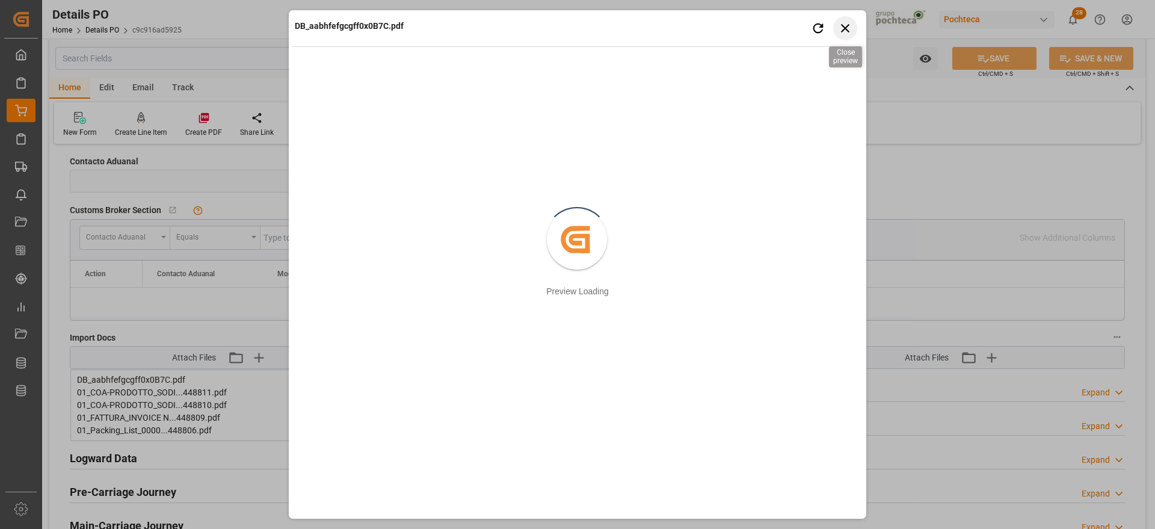
click at [851, 23] on icon "button" at bounding box center [845, 27] width 15 height 15
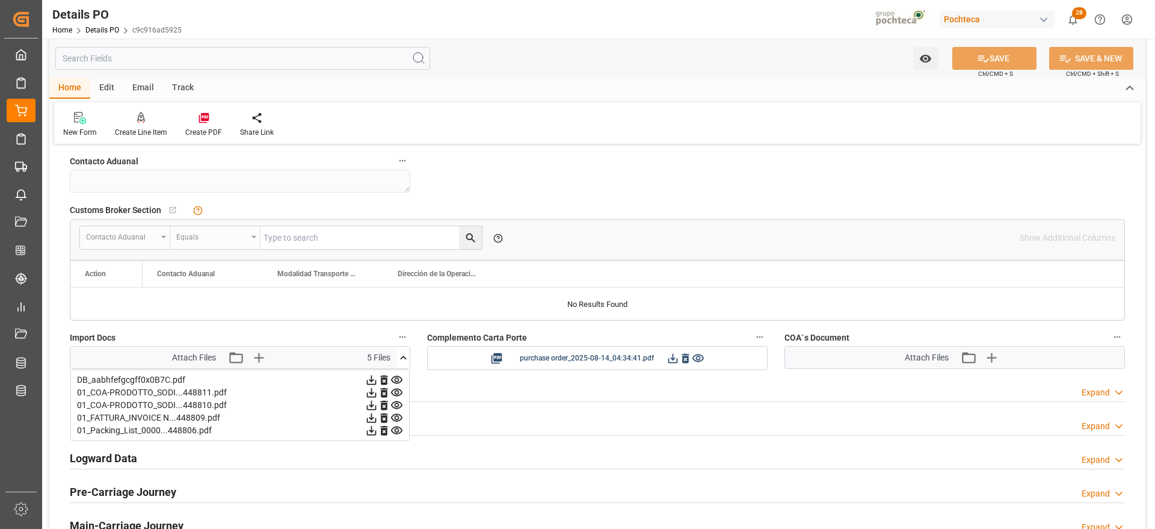
click at [377, 417] on icon at bounding box center [372, 418] width 10 height 10
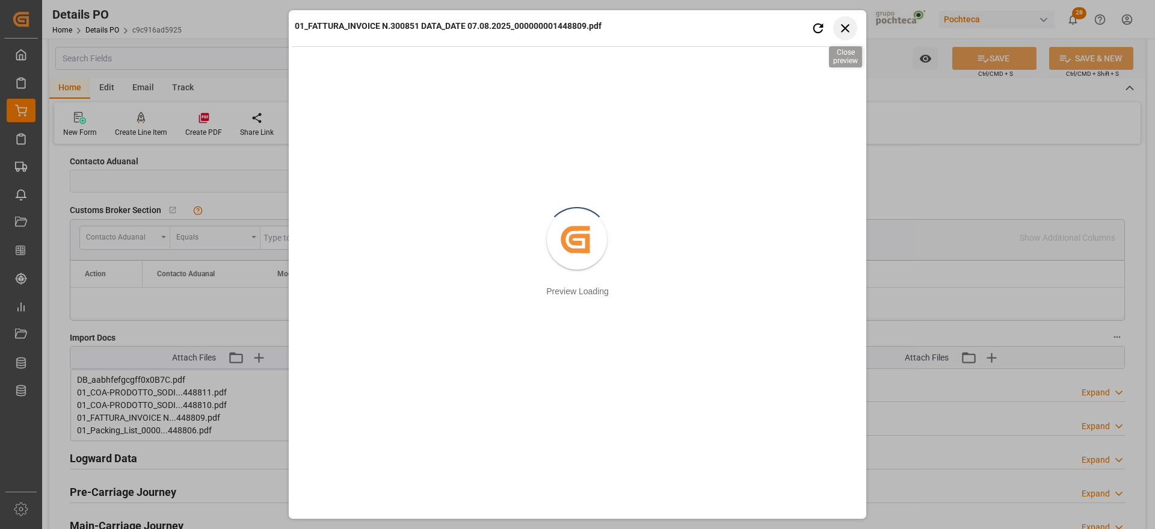
click at [843, 27] on icon "button" at bounding box center [845, 27] width 15 height 15
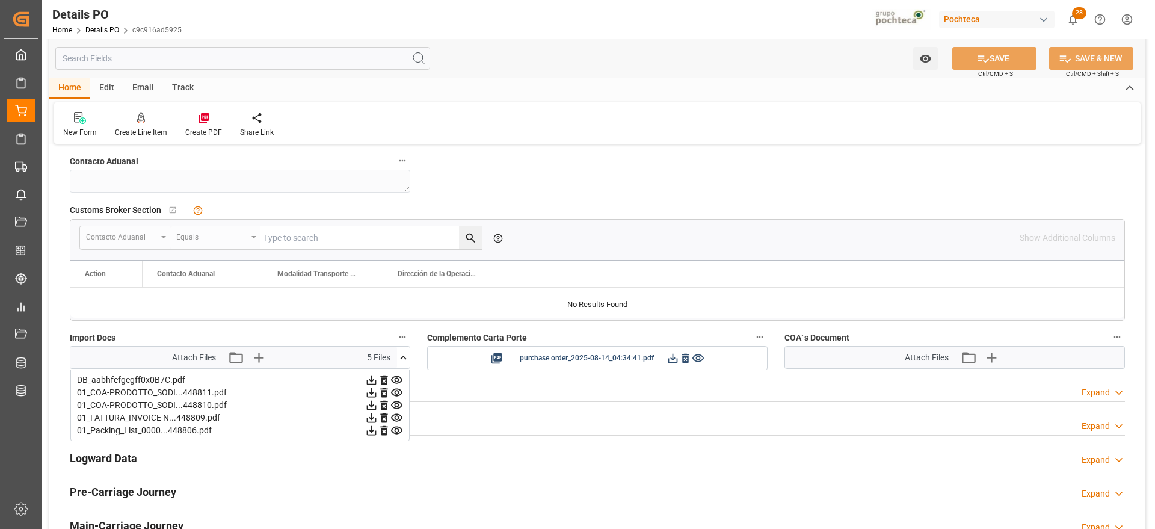
click at [378, 380] on icon at bounding box center [371, 380] width 13 height 13
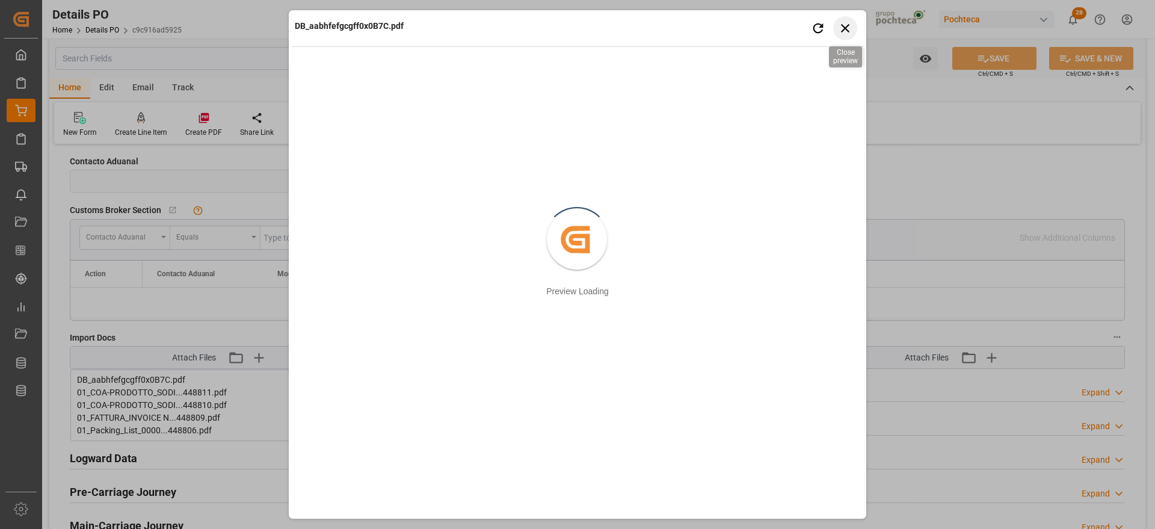
click at [845, 27] on icon "button" at bounding box center [845, 28] width 8 height 8
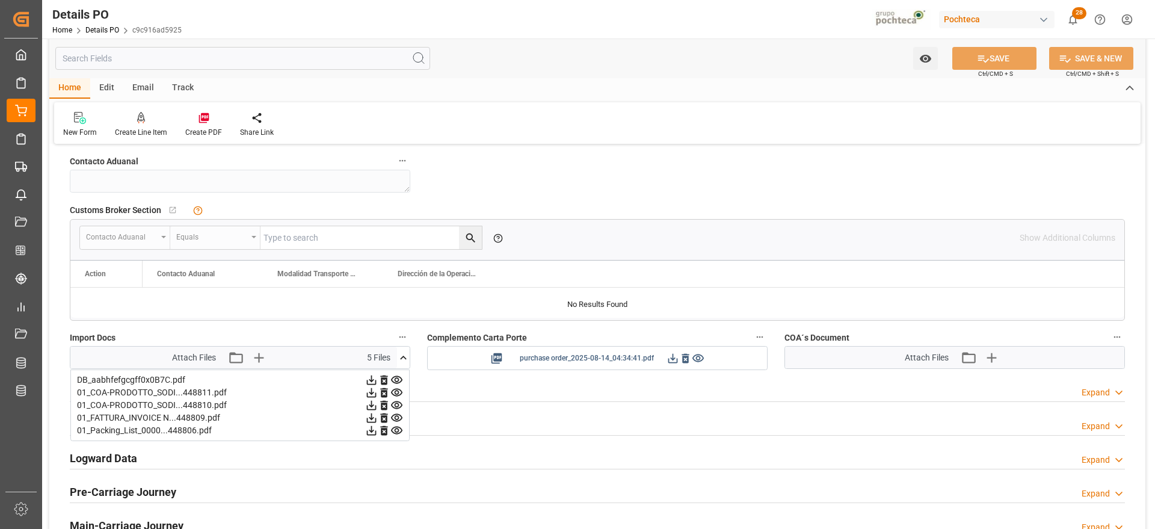
click at [673, 359] on icon at bounding box center [673, 358] width 13 height 13
click at [568, 449] on div "Logward Data Expand" at bounding box center [597, 457] width 1055 height 23
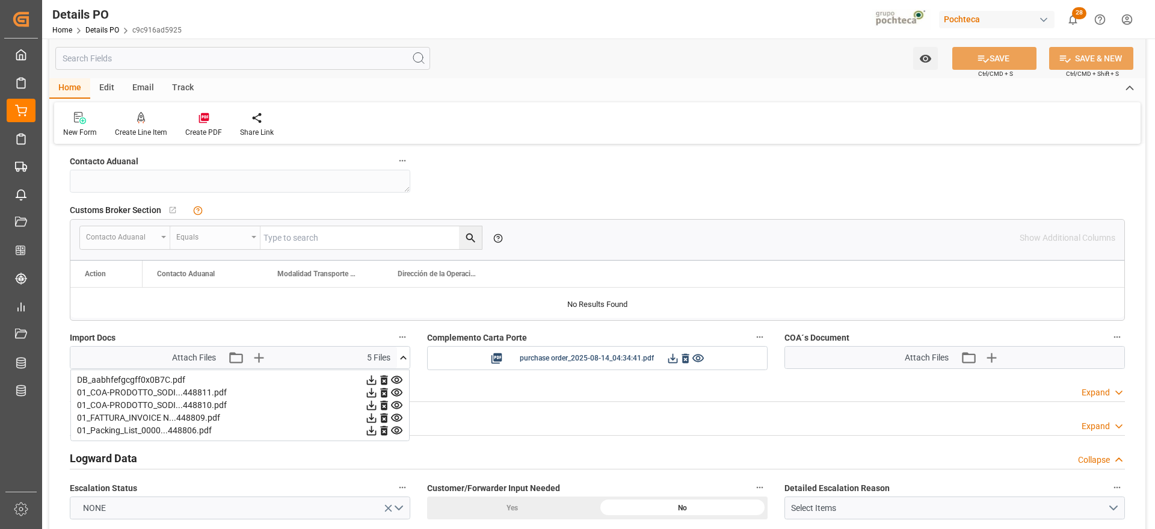
scroll to position [0, 0]
